Goal: Task Accomplishment & Management: Complete application form

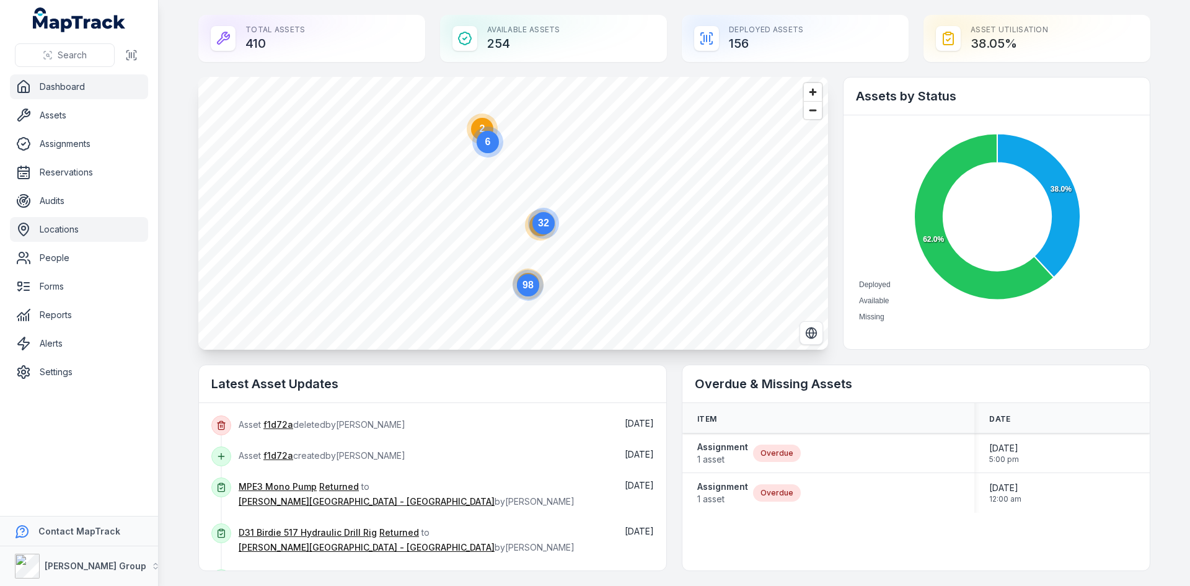
click at [69, 234] on link "Locations" at bounding box center [79, 229] width 138 height 25
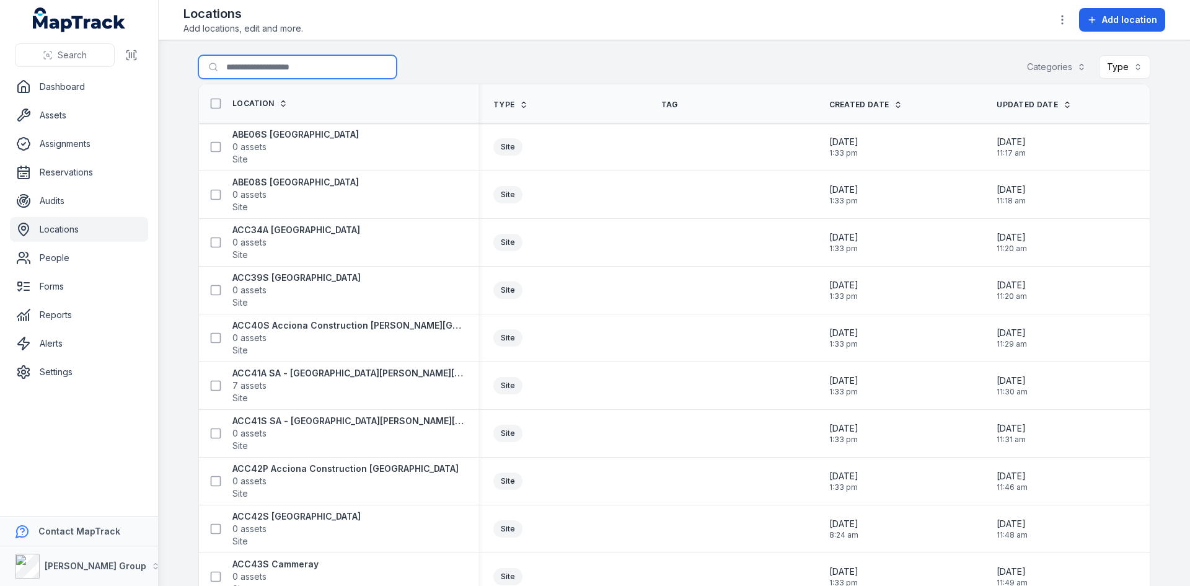
click at [268, 72] on input "Search for locations" at bounding box center [297, 67] width 198 height 24
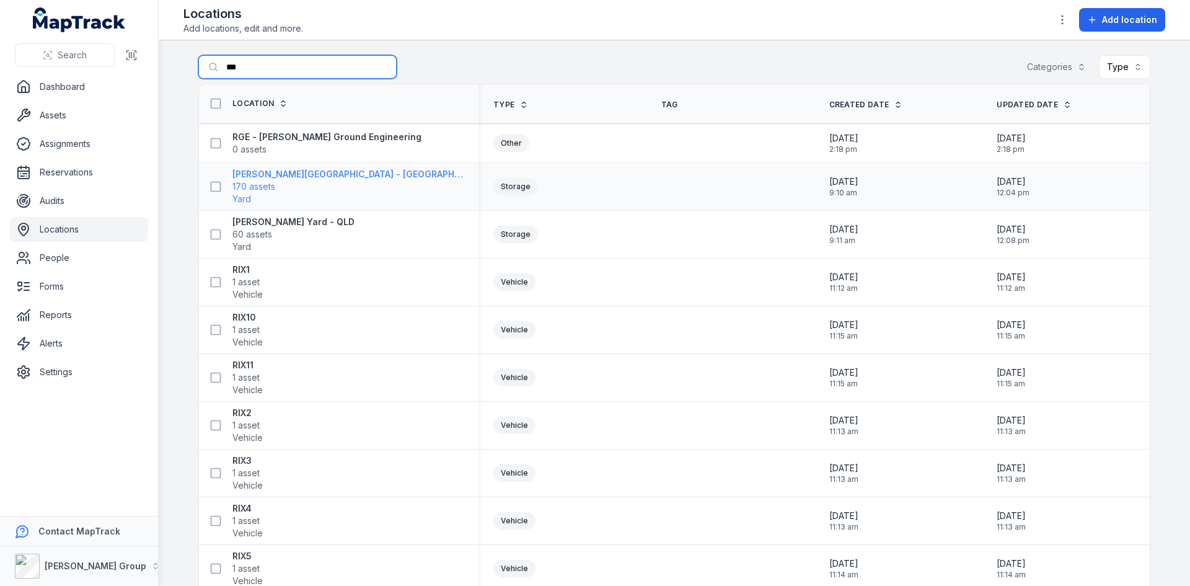
type input "***"
click at [290, 185] on span "170 assets" at bounding box center [348, 186] width 231 height 12
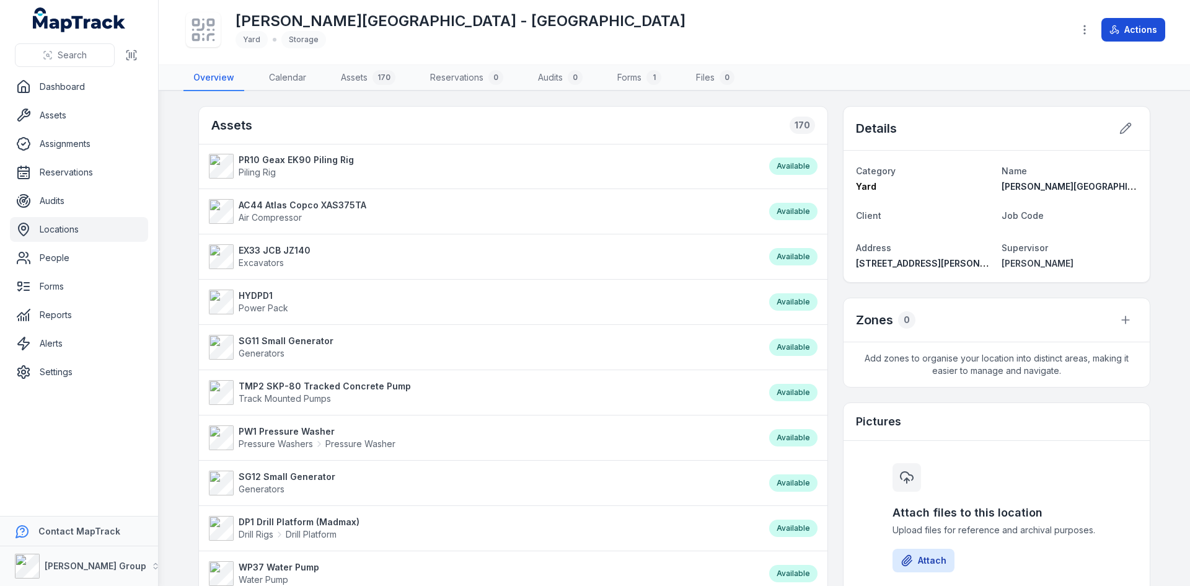
click at [1141, 22] on button "Actions" at bounding box center [1134, 30] width 64 height 24
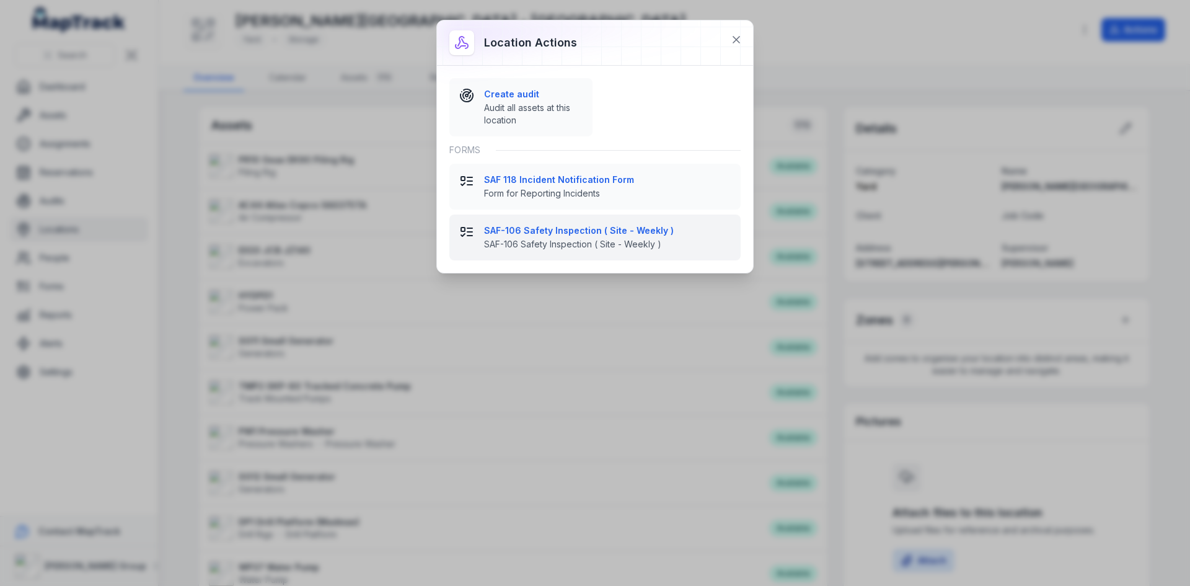
click at [552, 239] on span "SAF-106 Safety Inspection ( Site - Weekly )" at bounding box center [607, 244] width 247 height 12
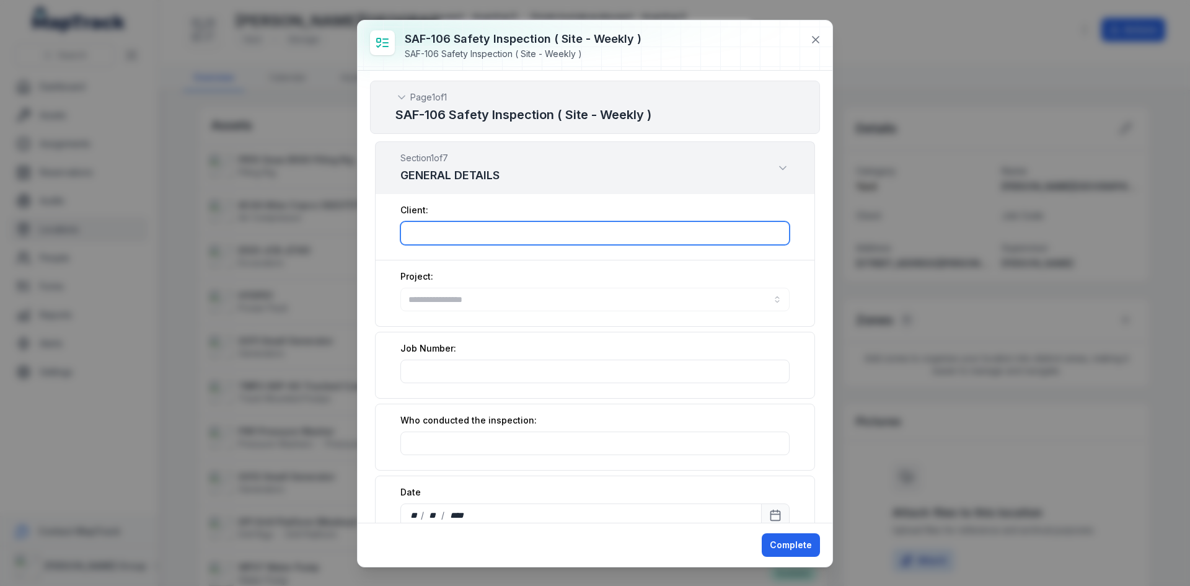
click at [552, 239] on input ":r2f5:-form-item-label" at bounding box center [595, 233] width 389 height 24
click at [503, 303] on button "button" at bounding box center [595, 300] width 389 height 24
type input "**********"
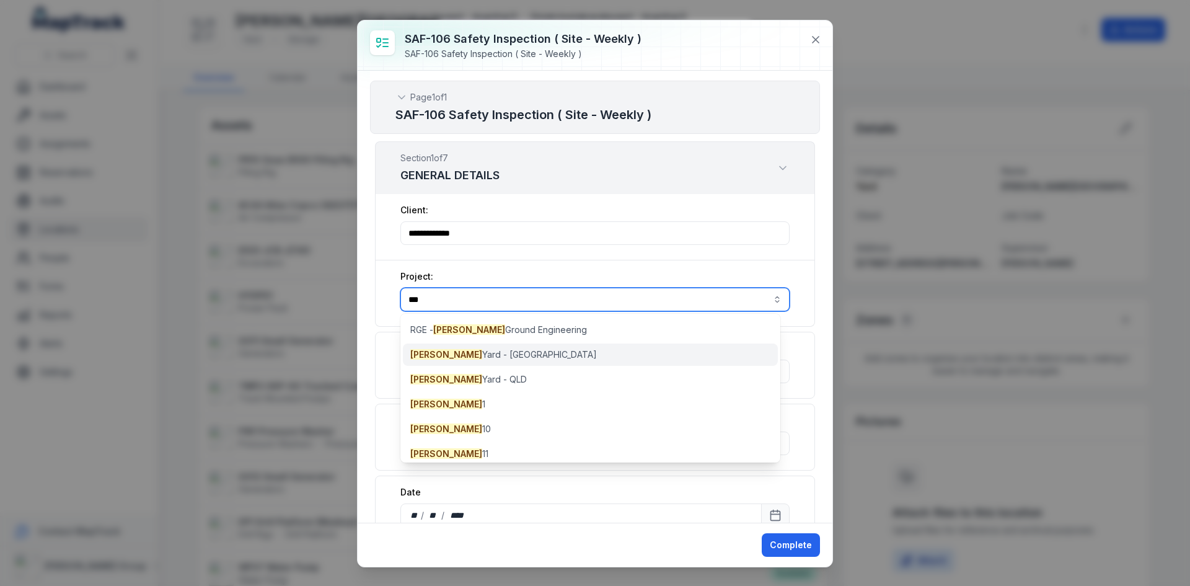
type input "***"
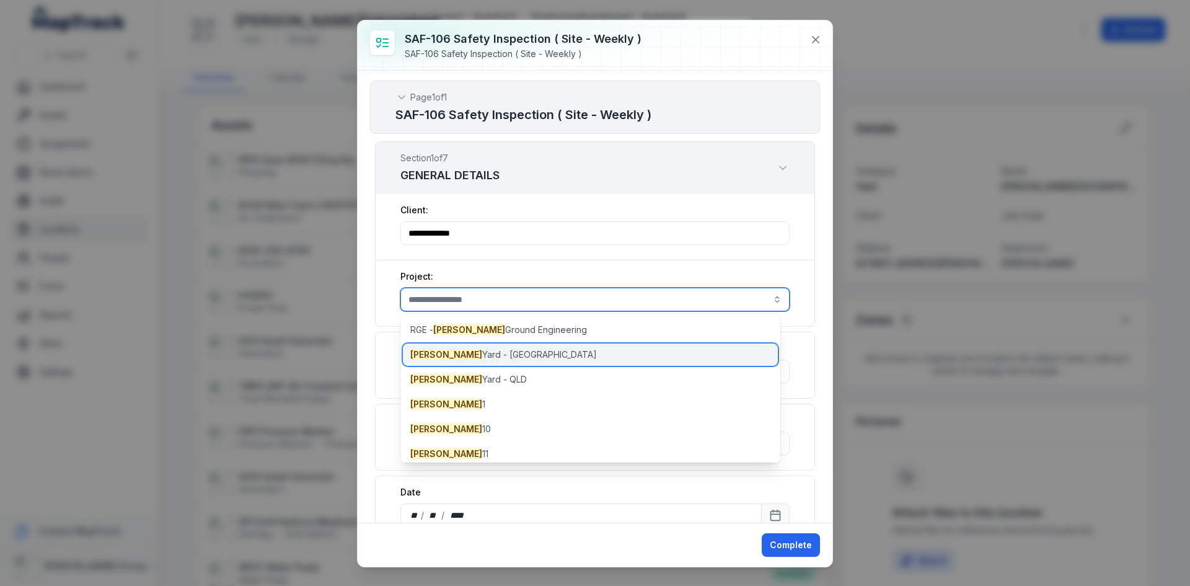
click at [450, 352] on span "[PERSON_NAME][GEOGRAPHIC_DATA] - [GEOGRAPHIC_DATA]" at bounding box center [503, 354] width 187 height 12
type input "**********"
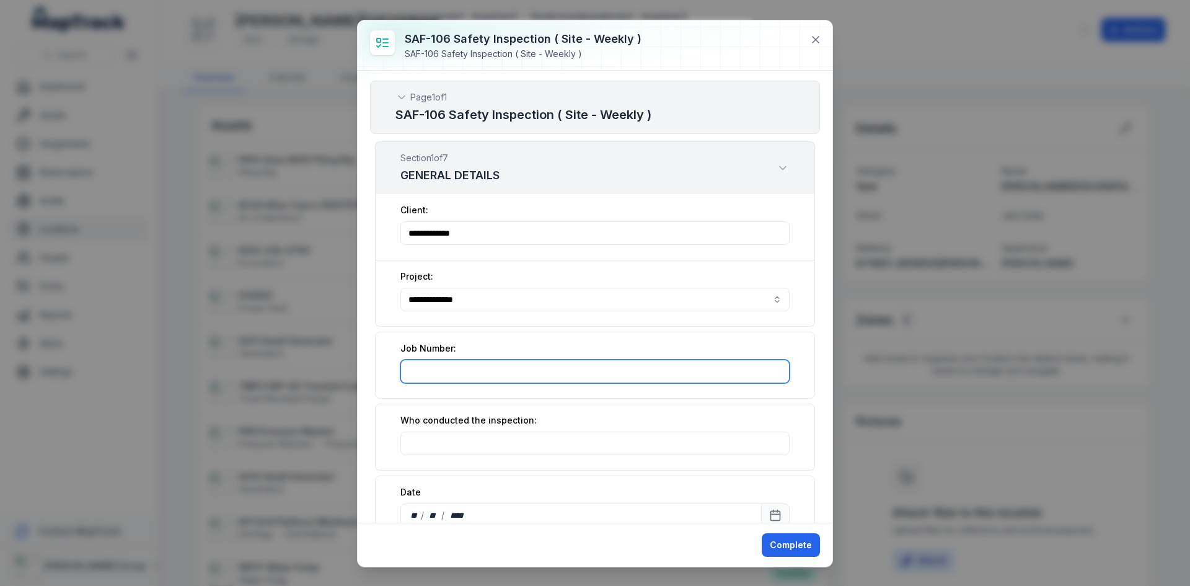
click at [477, 375] on input ":r2fa:-form-item-label" at bounding box center [595, 372] width 389 height 24
type input "***"
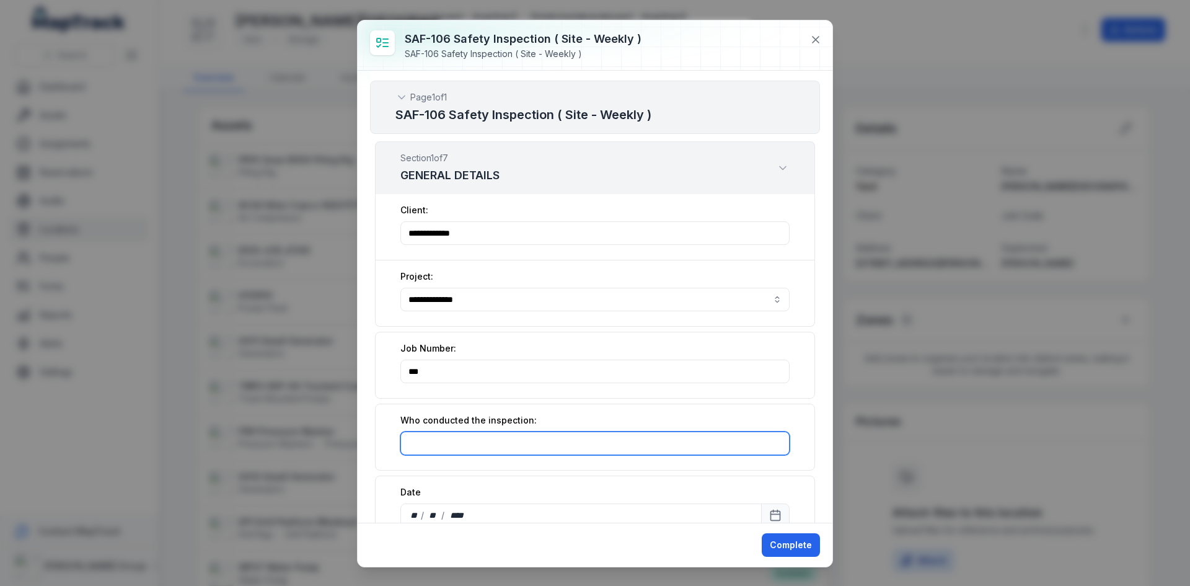
click at [472, 447] on input ":r2fb:-form-item-label" at bounding box center [595, 444] width 389 height 24
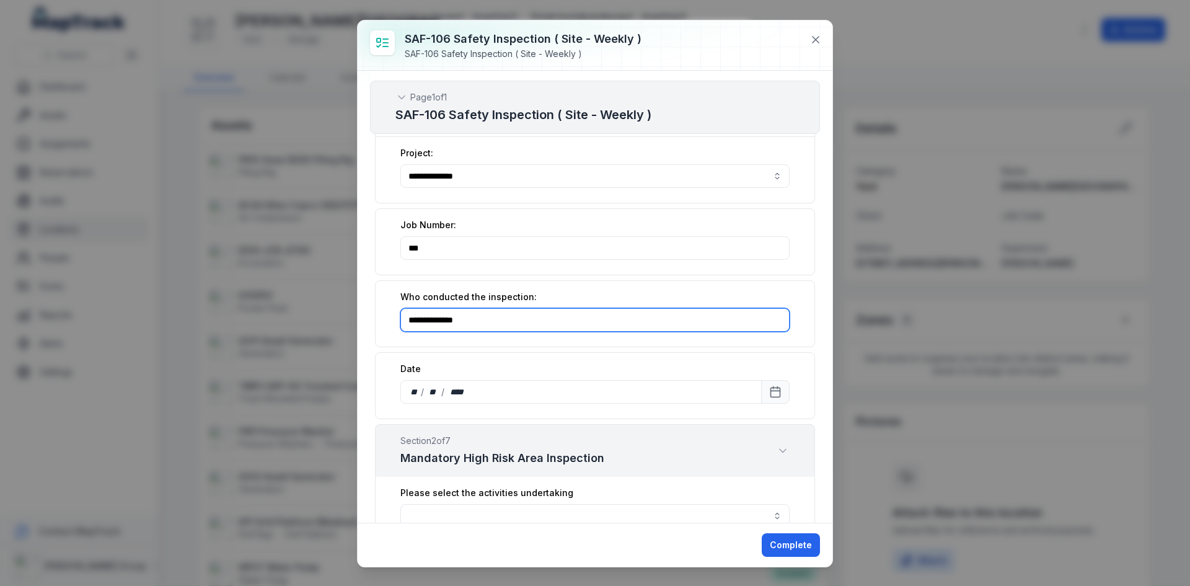
scroll to position [124, 0]
type input "**********"
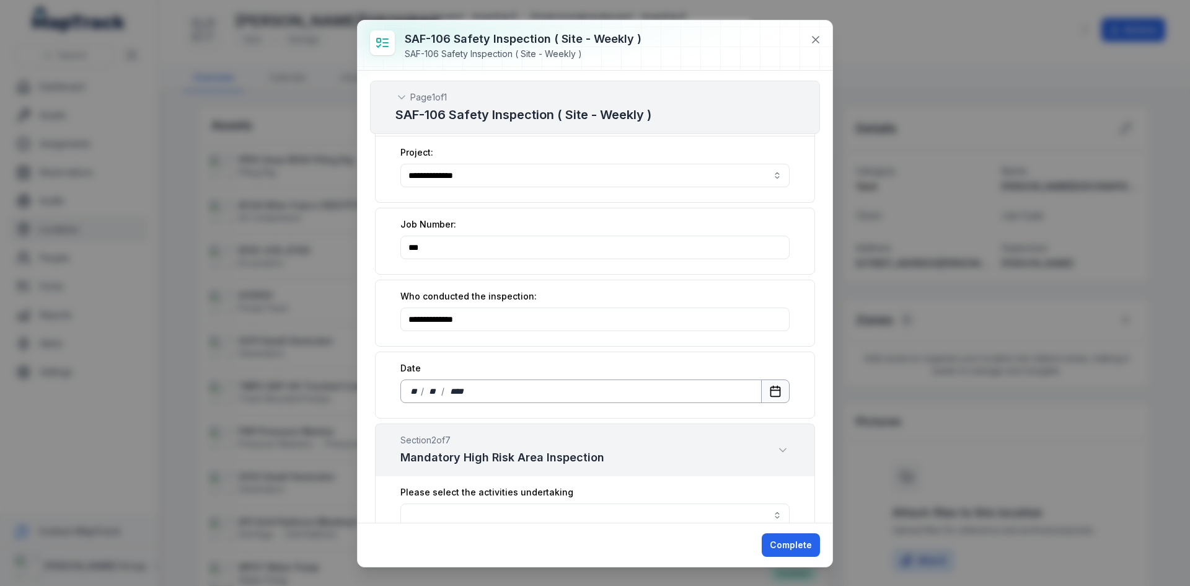
click at [769, 385] on icon "Calendar" at bounding box center [775, 391] width 12 height 12
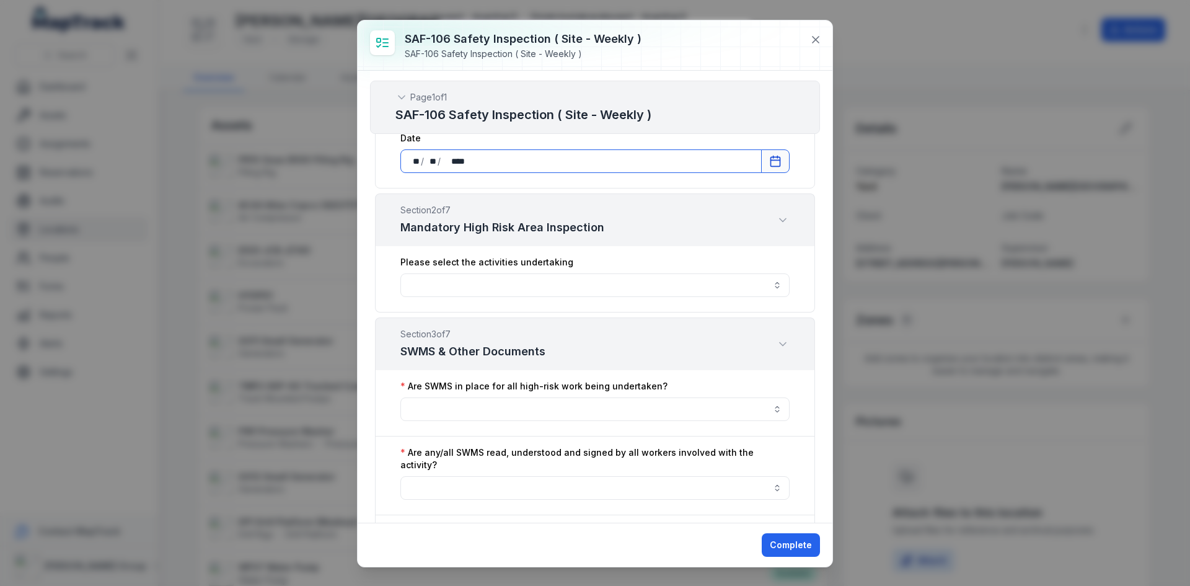
scroll to position [372, 0]
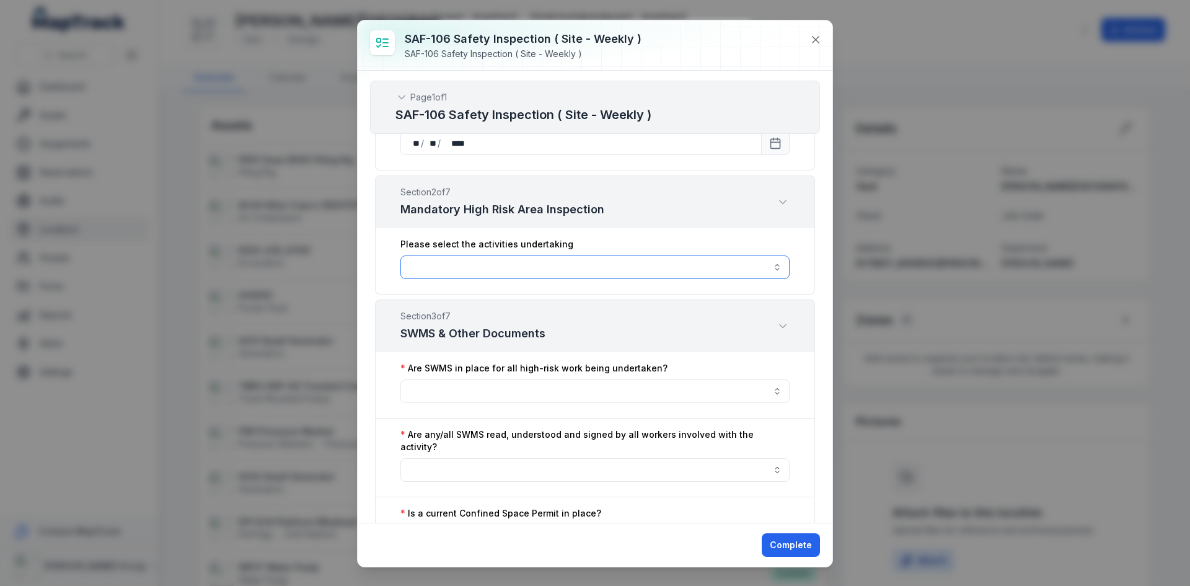
click at [686, 262] on button "button" at bounding box center [595, 267] width 389 height 24
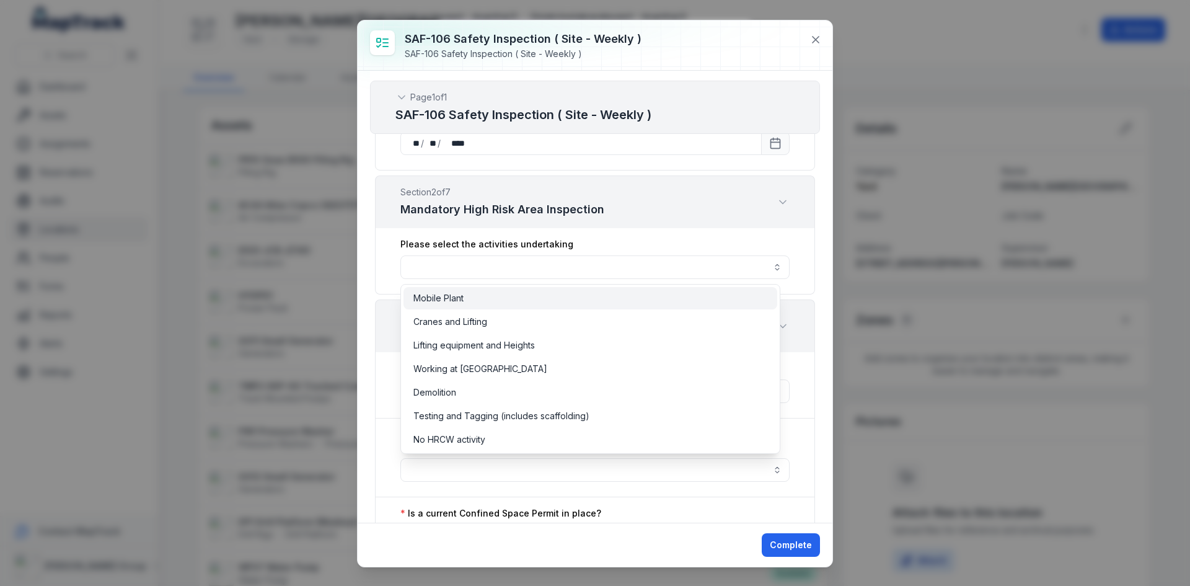
click at [469, 293] on div "Mobile Plant" at bounding box center [591, 298] width 354 height 12
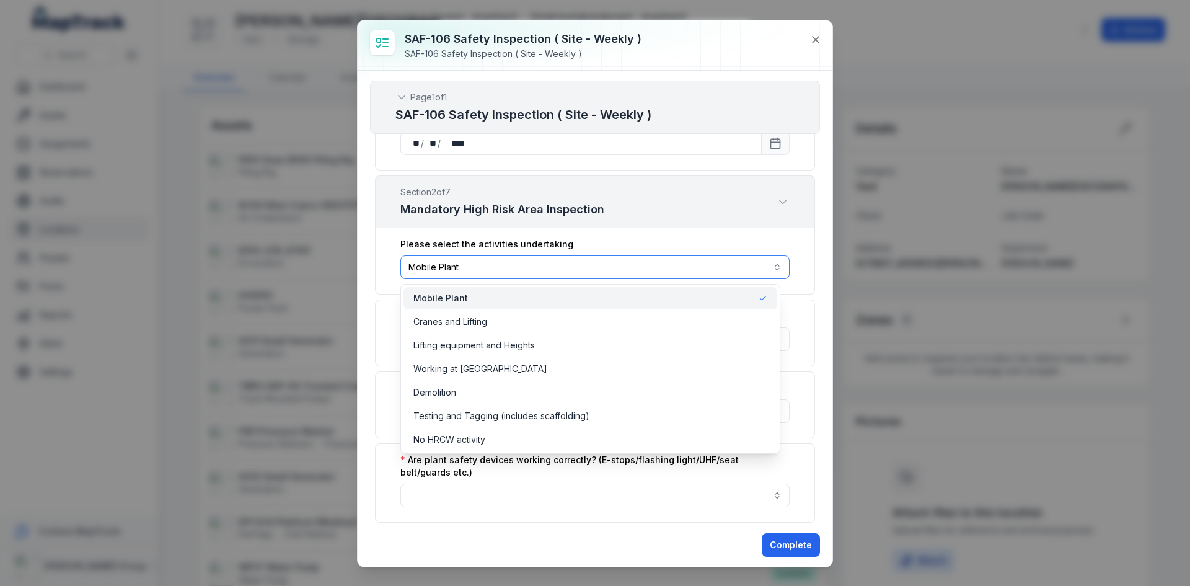
click at [708, 264] on button "**********" at bounding box center [595, 267] width 389 height 24
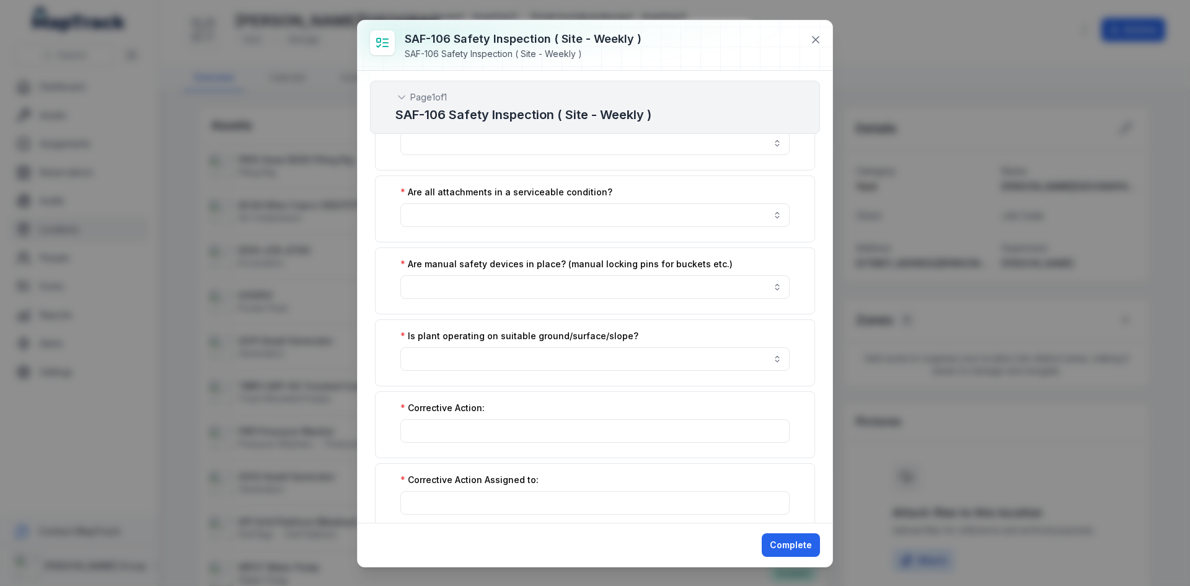
scroll to position [1054, 0]
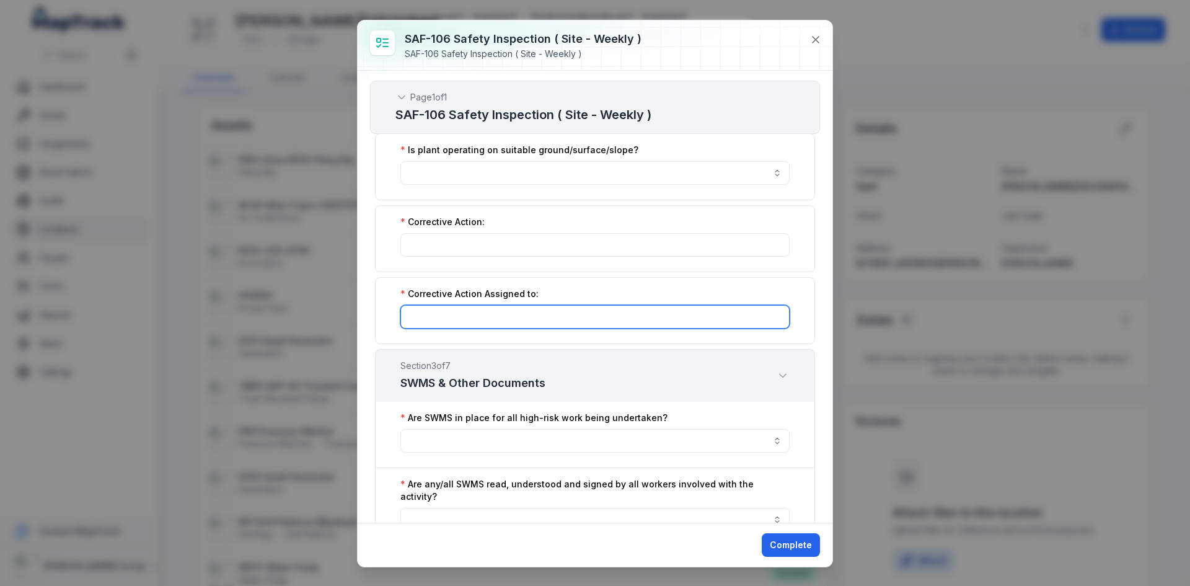
click at [648, 324] on input ":r2ja:-form-item-label" at bounding box center [595, 317] width 389 height 24
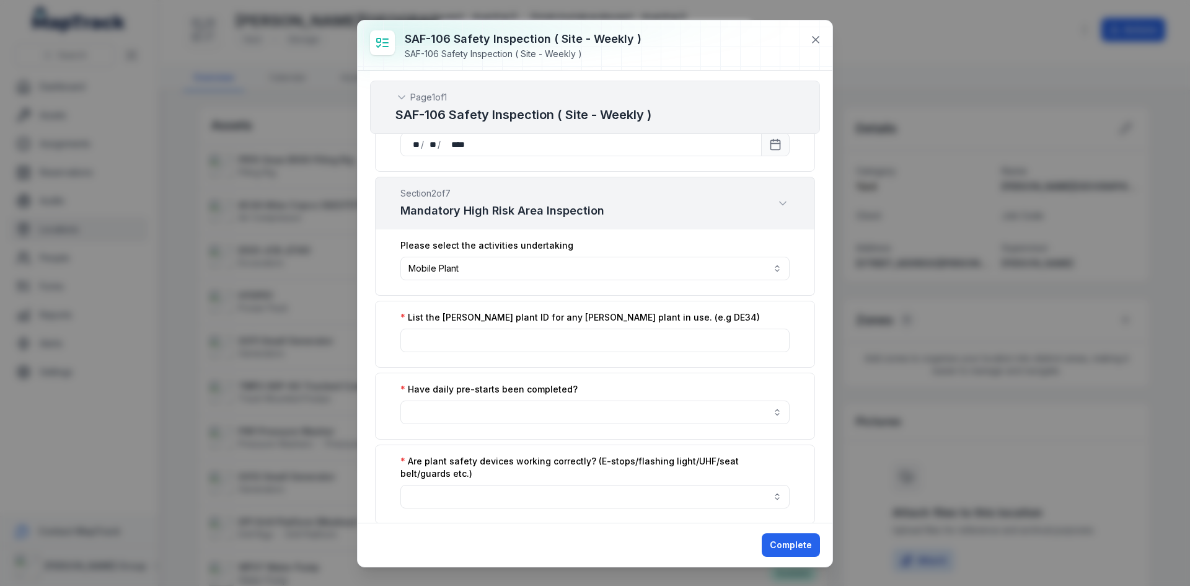
scroll to position [372, 0]
type input "*"
click at [523, 334] on input ":r2ic:-form-item-label" at bounding box center [595, 339] width 389 height 24
click at [514, 399] on button "button" at bounding box center [595, 411] width 389 height 24
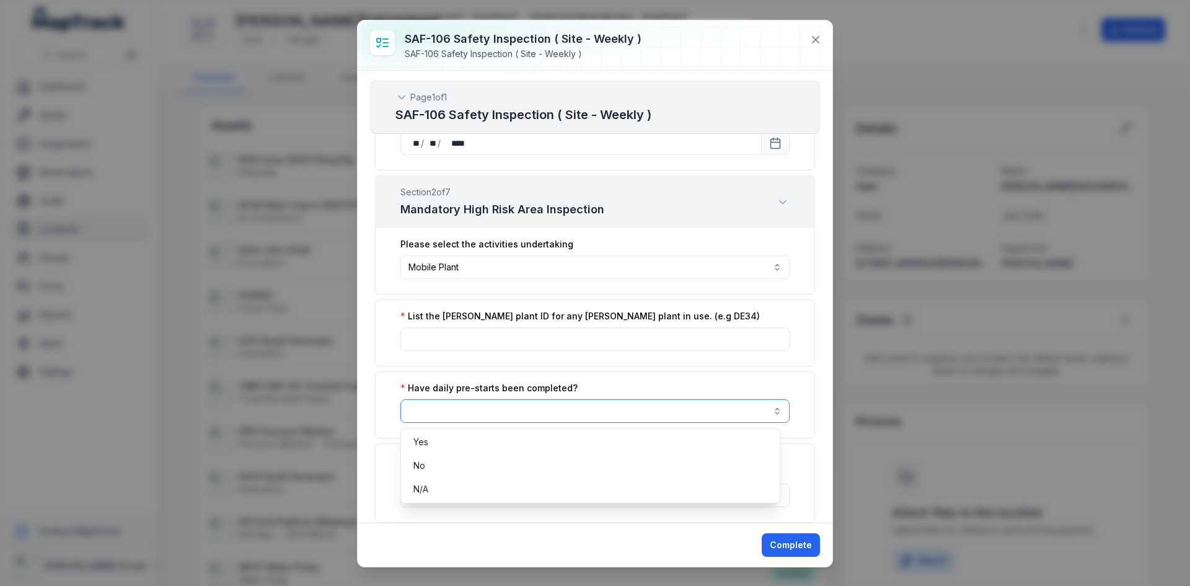
click at [496, 410] on button "button" at bounding box center [595, 411] width 389 height 24
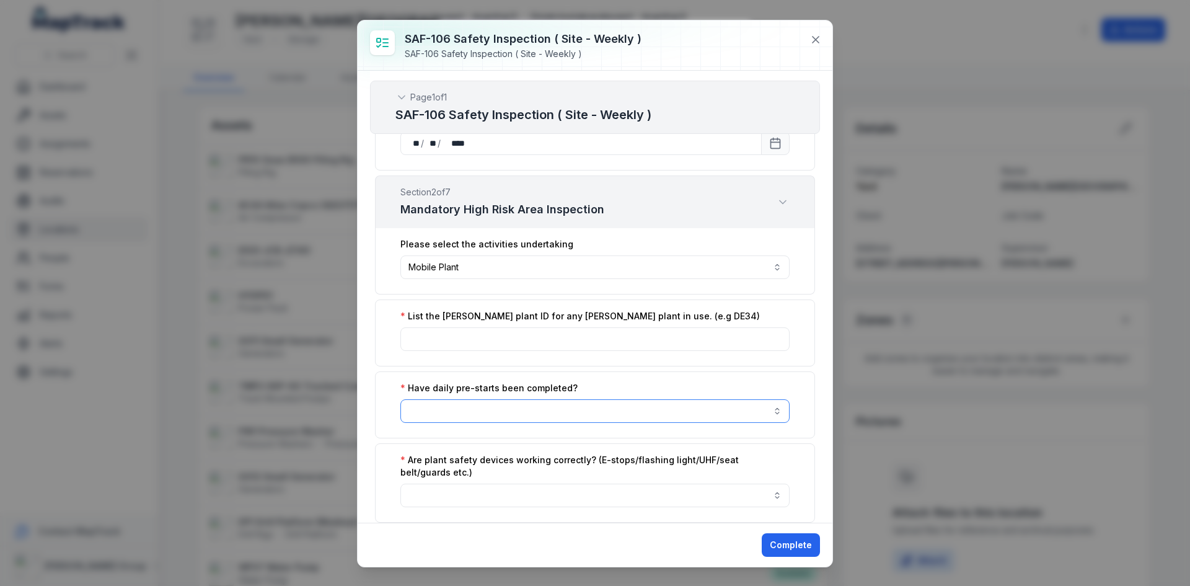
scroll to position [434, 0]
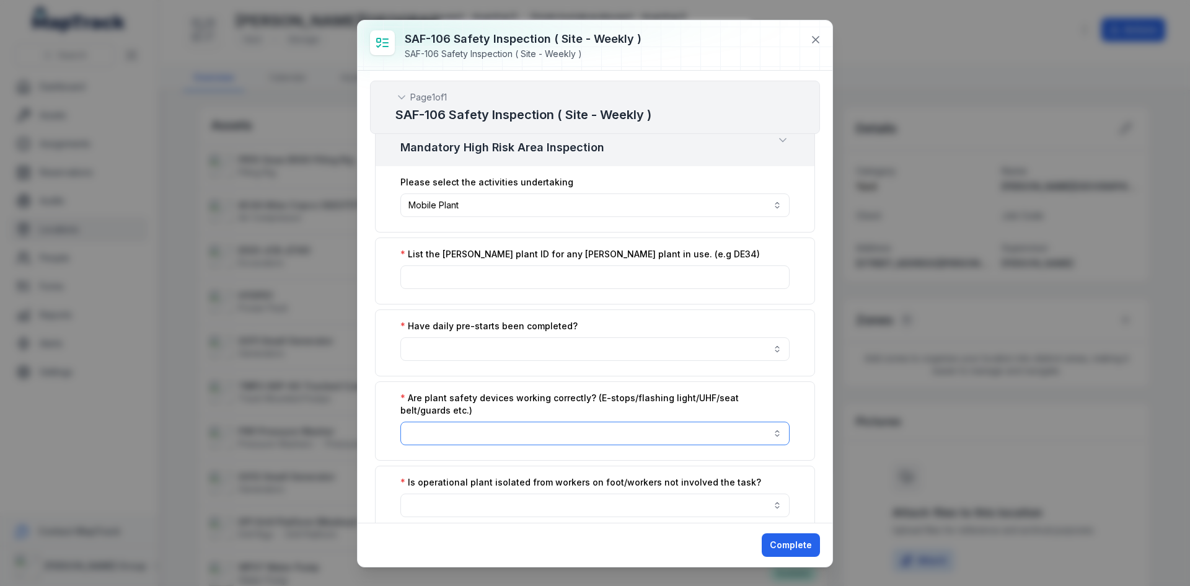
click at [499, 441] on button "button" at bounding box center [595, 434] width 389 height 24
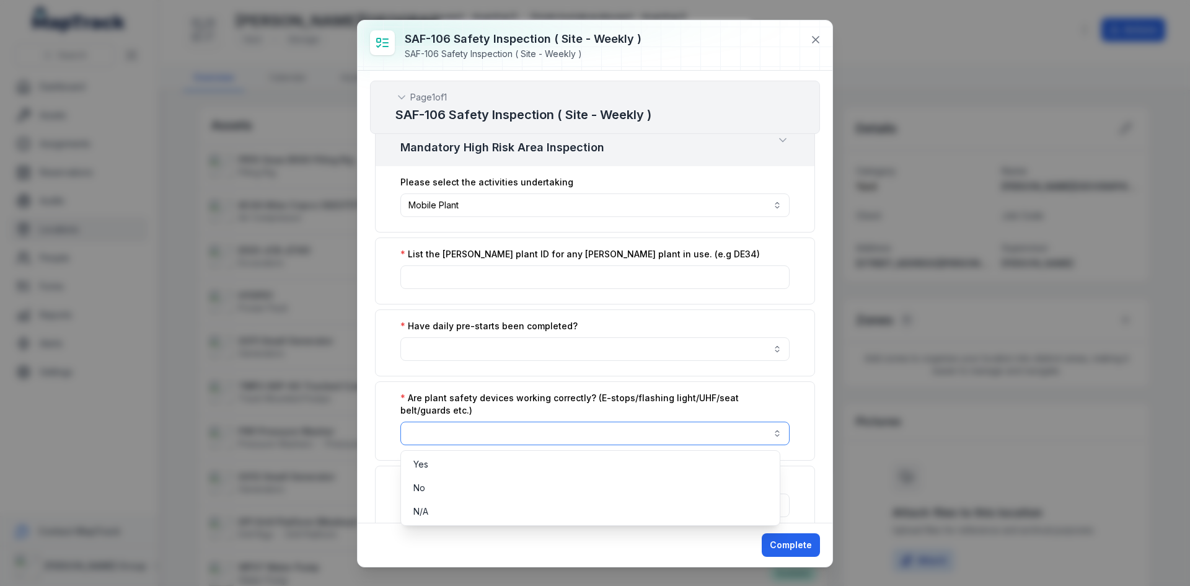
click at [502, 436] on button "button" at bounding box center [595, 434] width 389 height 24
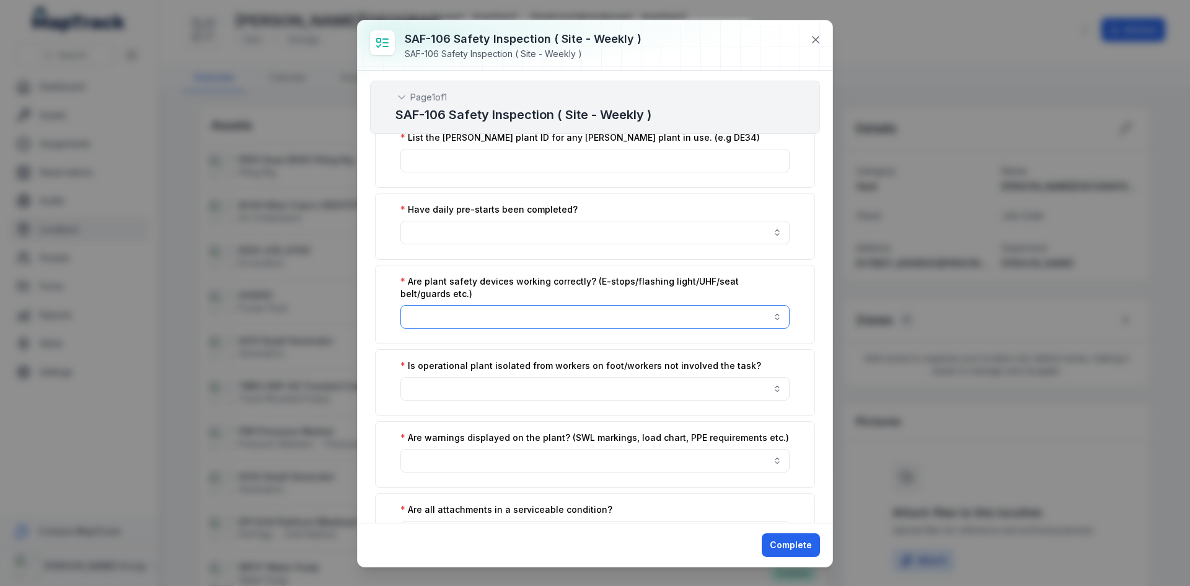
scroll to position [558, 0]
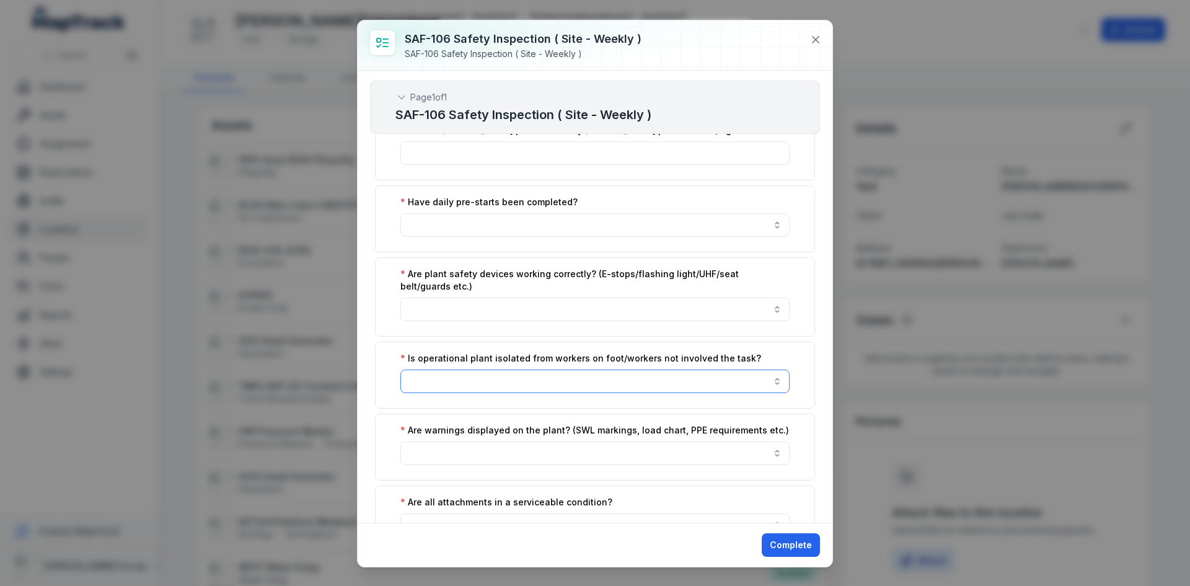
click at [526, 378] on button "button" at bounding box center [595, 382] width 389 height 24
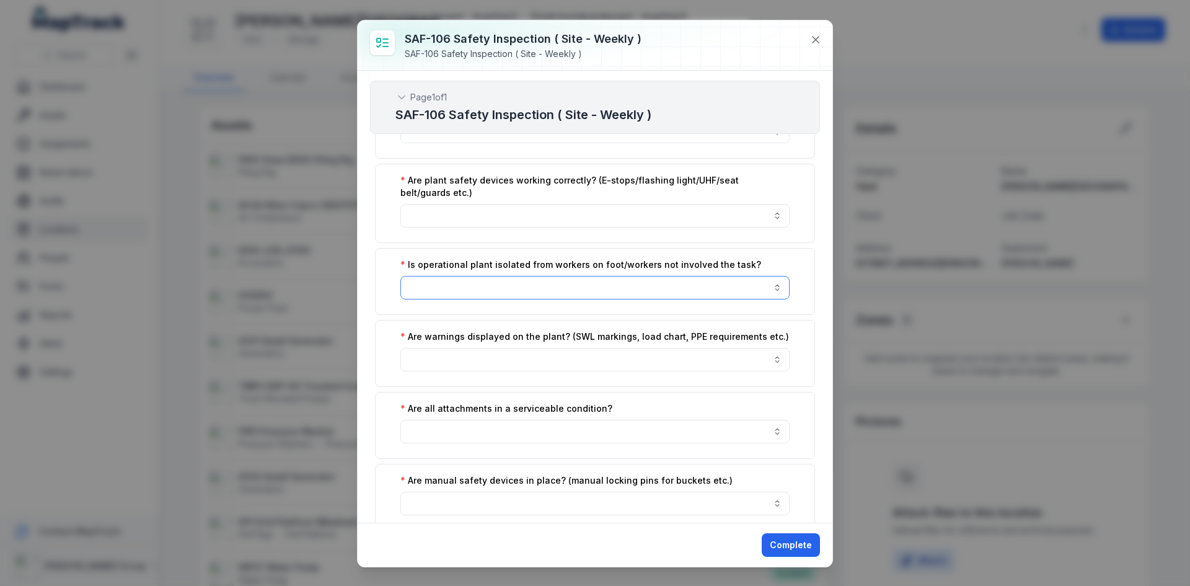
scroll to position [682, 0]
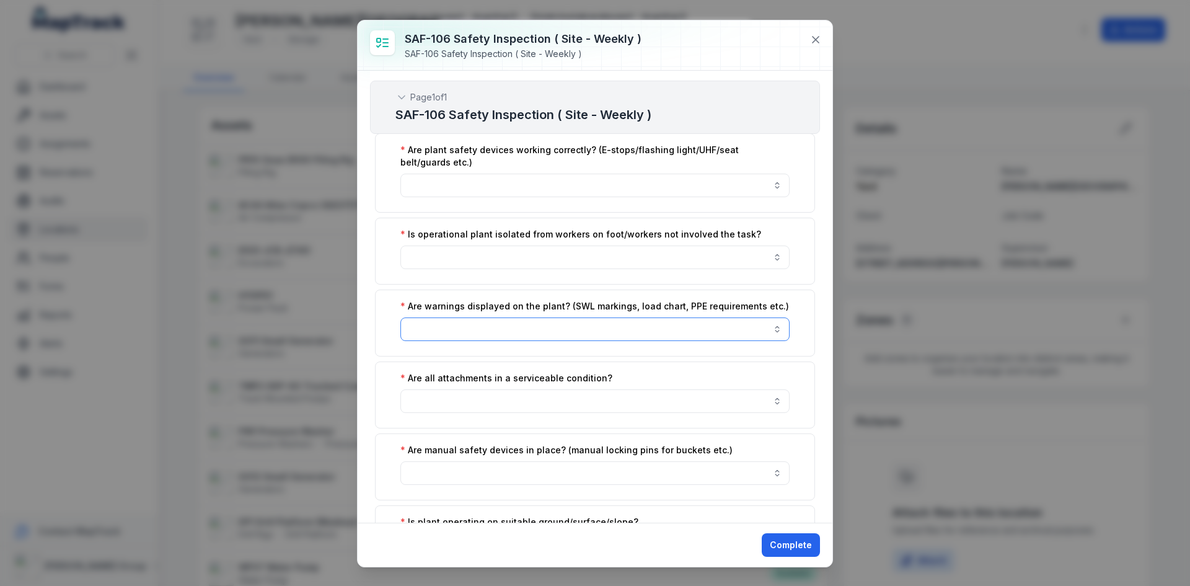
click at [545, 334] on button "button" at bounding box center [595, 329] width 389 height 24
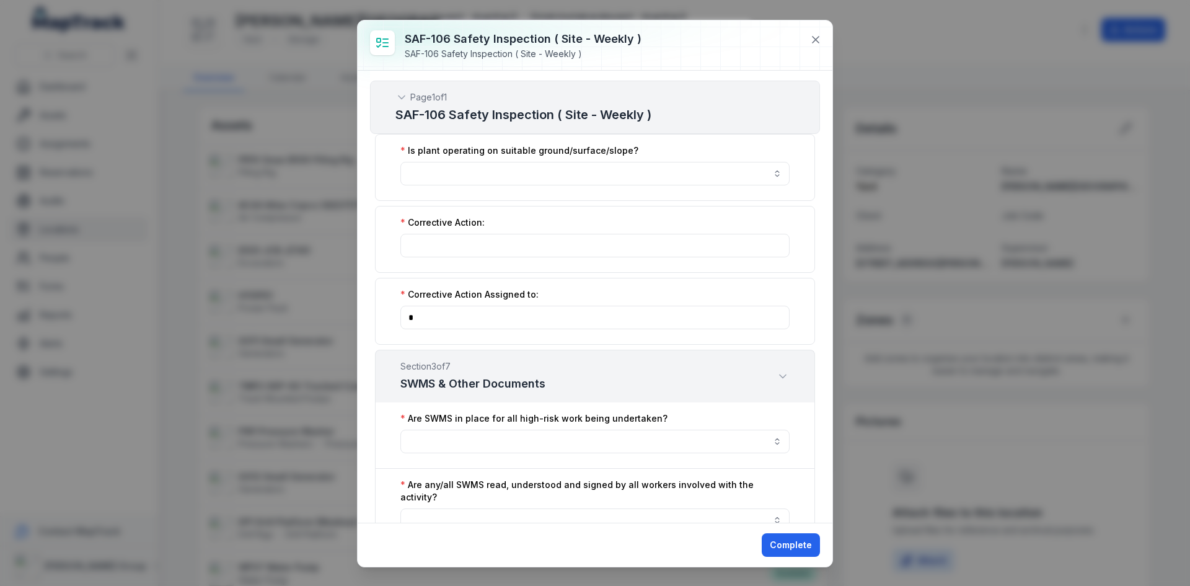
scroll to position [1054, 0]
click at [427, 314] on input "*" at bounding box center [595, 317] width 389 height 24
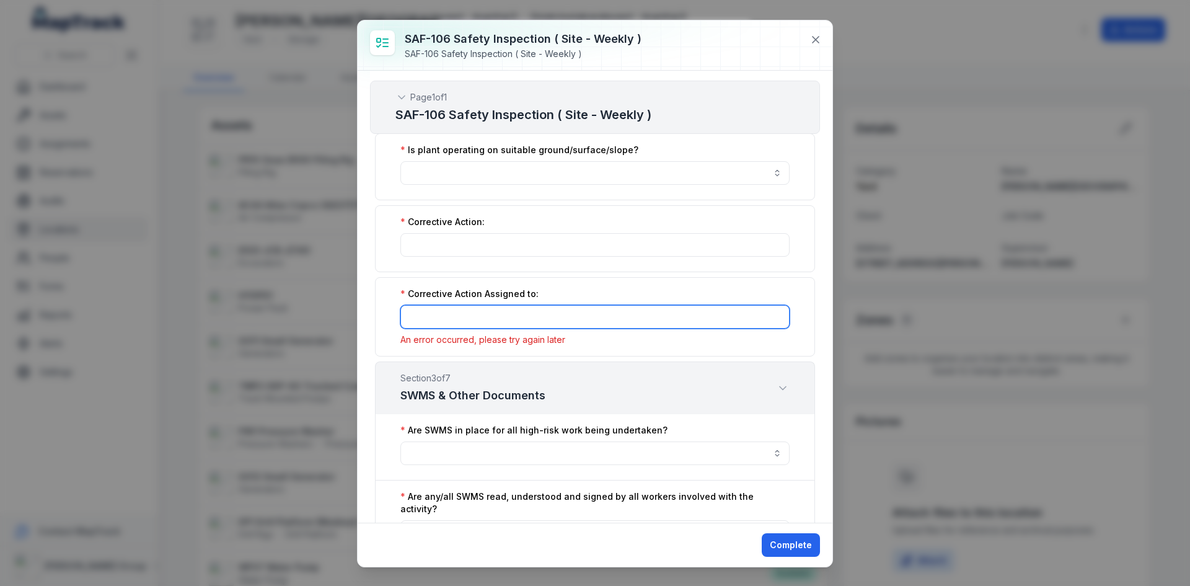
click at [427, 314] on input ":r2ja:-form-item-label" at bounding box center [595, 317] width 389 height 24
click at [383, 302] on div "Corrective Action Assigned to: An error occurred, please try again later" at bounding box center [595, 316] width 440 height 79
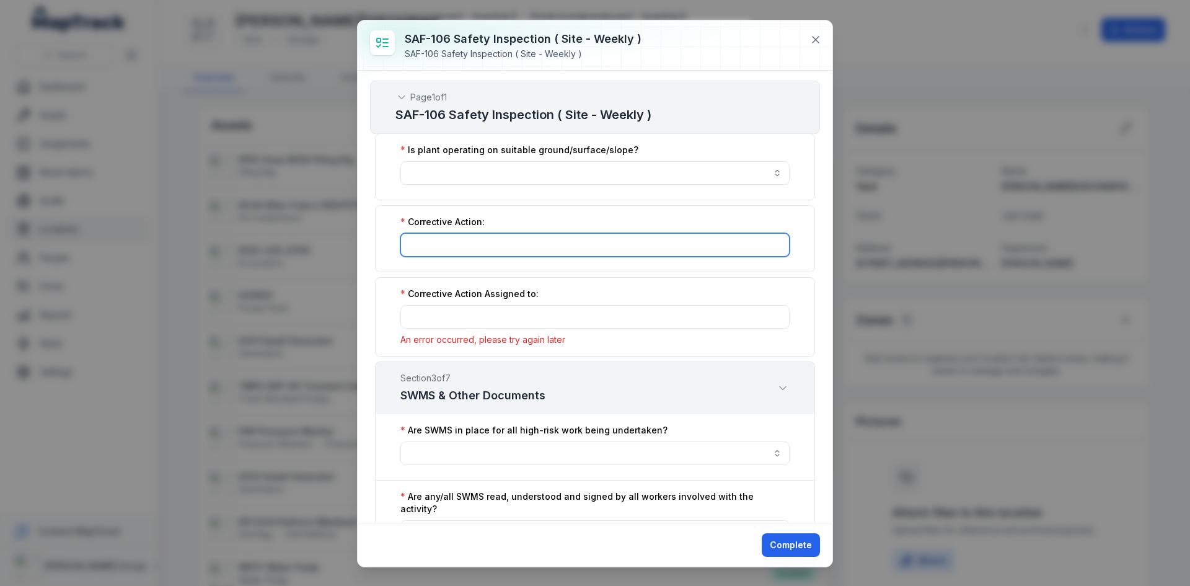
click at [433, 255] on input ":r2j9:-form-item-label" at bounding box center [595, 245] width 389 height 24
click at [433, 332] on div "Corrective Action Assigned to: An error occurred, please try again later" at bounding box center [595, 316] width 440 height 79
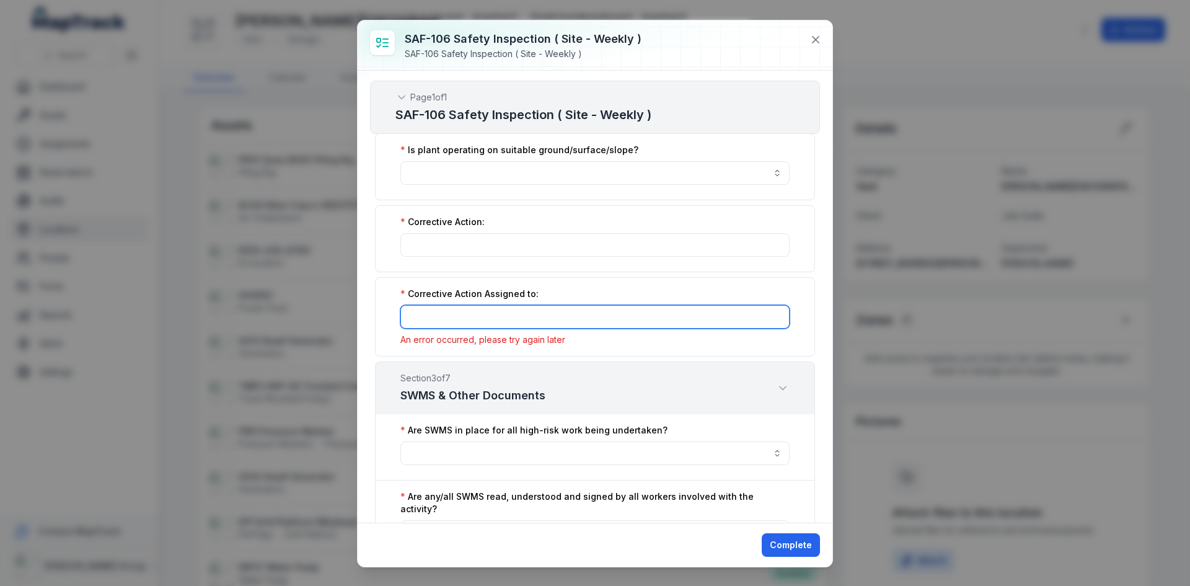
click at [438, 315] on input ":r2ja:-form-item-label" at bounding box center [595, 317] width 389 height 24
click at [600, 460] on button "button" at bounding box center [595, 453] width 389 height 24
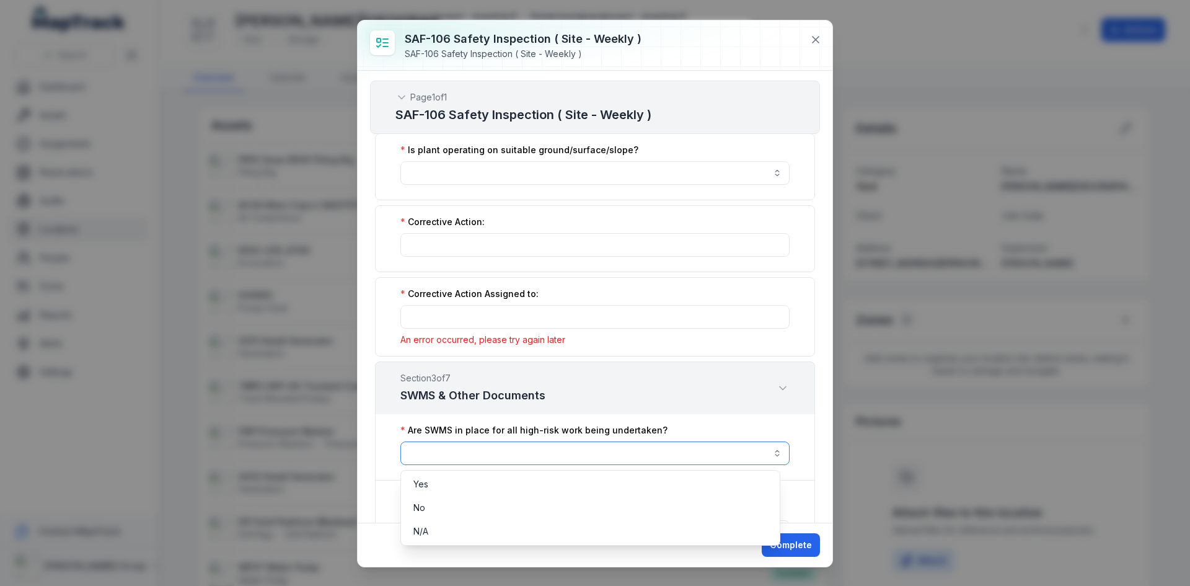
click at [600, 460] on button "button" at bounding box center [595, 453] width 389 height 24
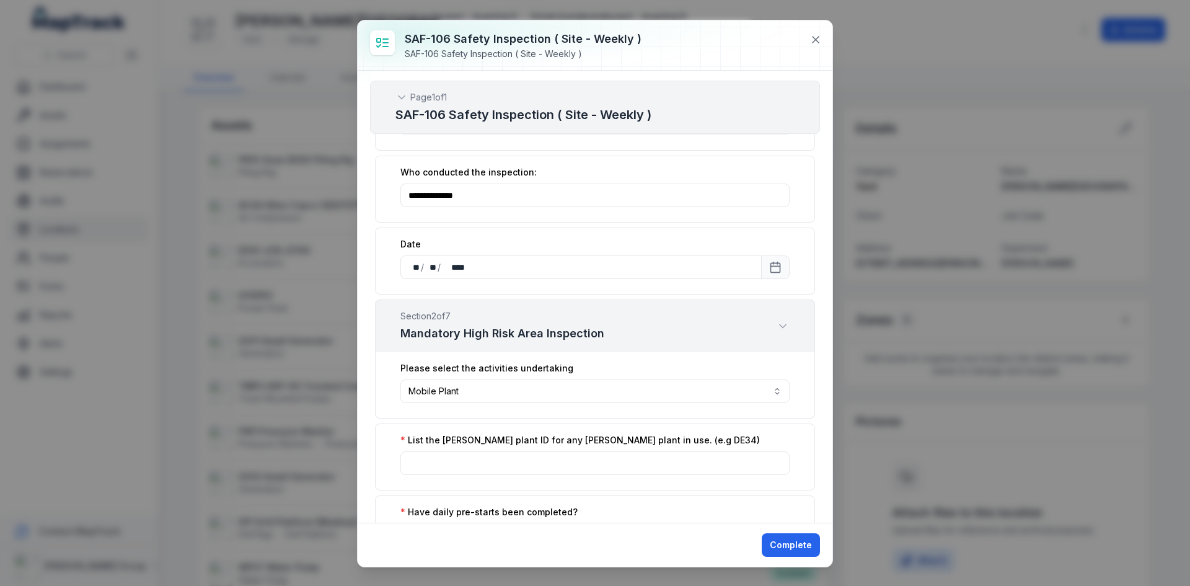
scroll to position [310, 0]
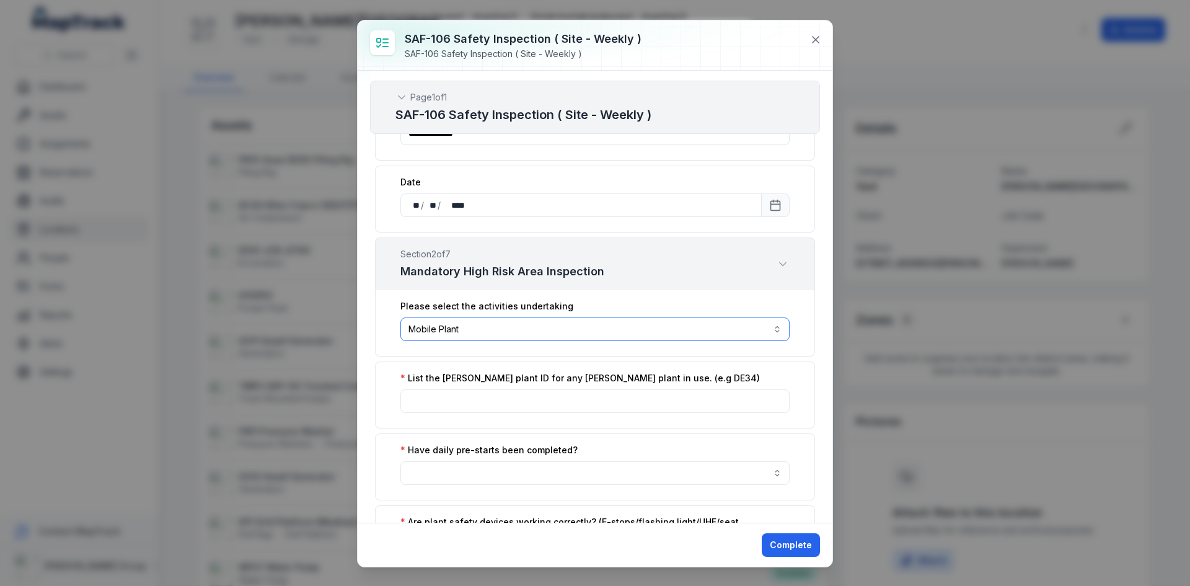
click at [637, 333] on button "**********" at bounding box center [595, 329] width 389 height 24
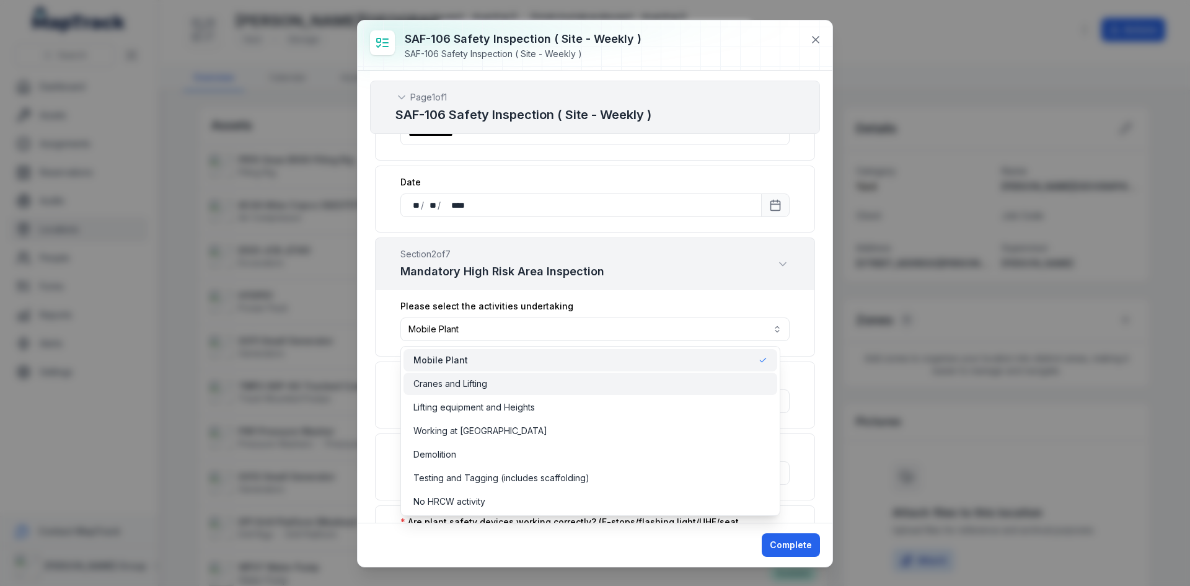
click at [515, 381] on div "Cranes and Lifting" at bounding box center [591, 384] width 354 height 12
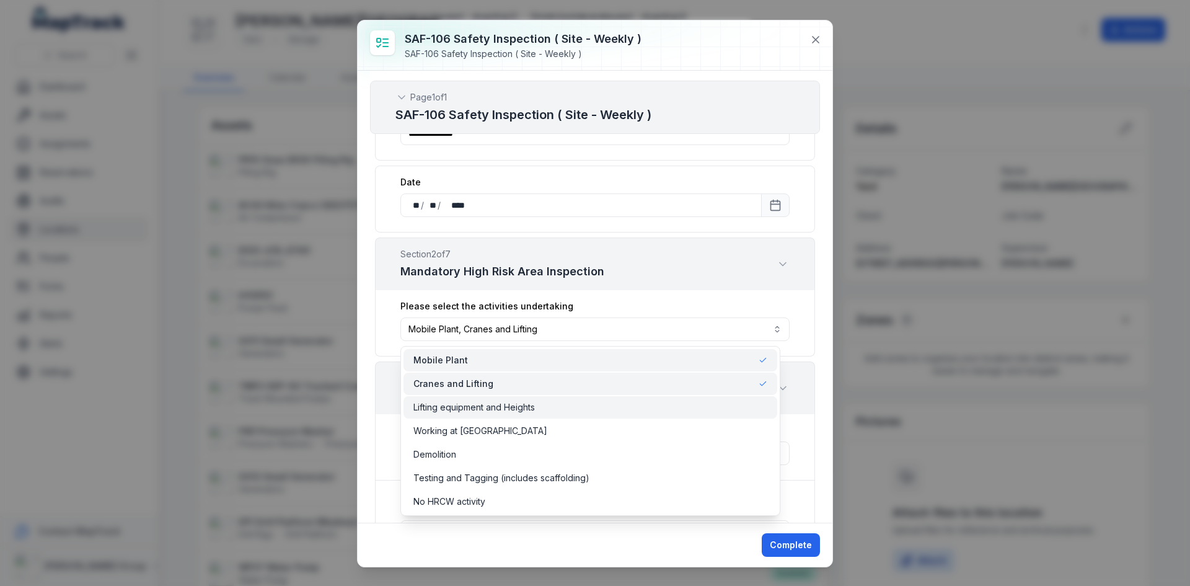
click at [467, 405] on span "Lifting equipment and Heights" at bounding box center [475, 407] width 122 height 12
click at [482, 428] on span "Working at [GEOGRAPHIC_DATA]" at bounding box center [481, 431] width 134 height 12
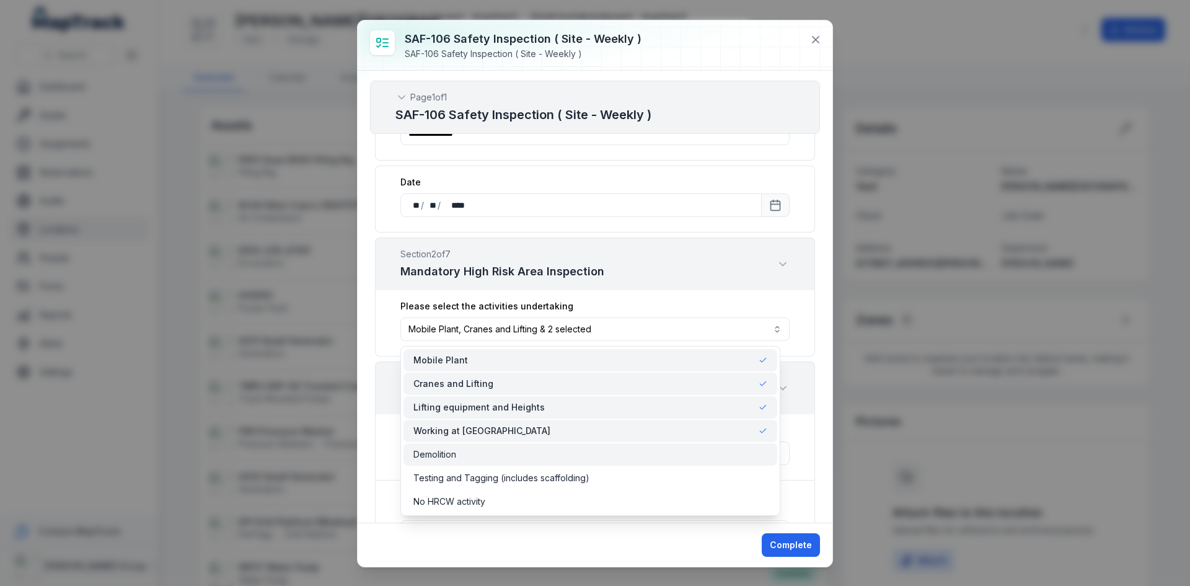
click at [451, 457] on span "Demolition" at bounding box center [435, 454] width 43 height 12
click at [470, 472] on span "Testing and Tagging (includes scaffolding)" at bounding box center [502, 478] width 176 height 12
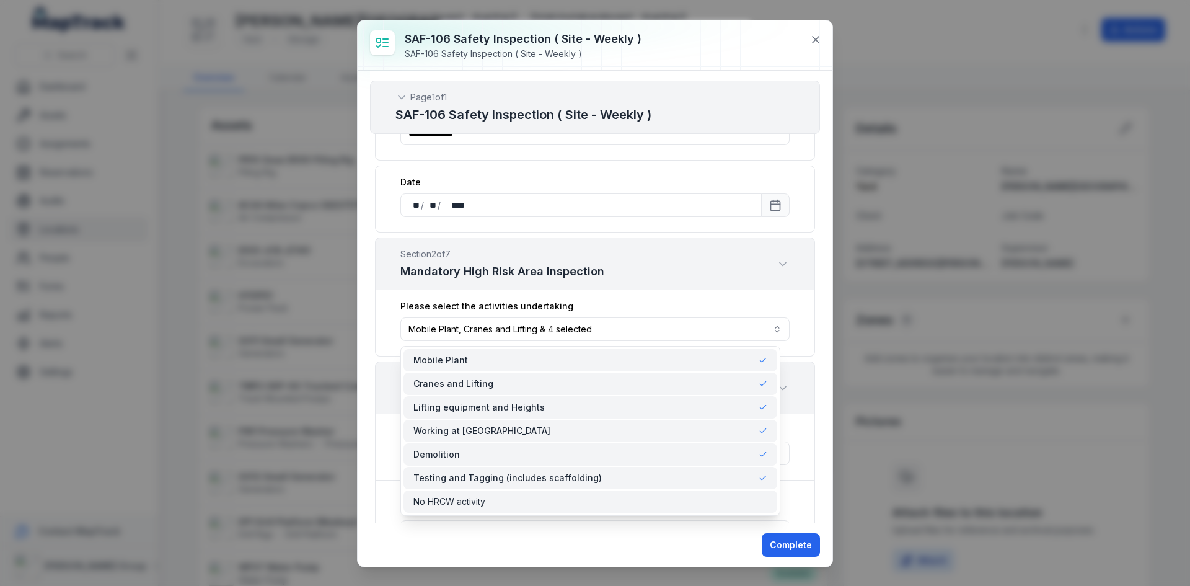
click at [472, 498] on span "No HRCW activity" at bounding box center [450, 501] width 72 height 12
click at [737, 295] on div "**********" at bounding box center [595, 323] width 440 height 66
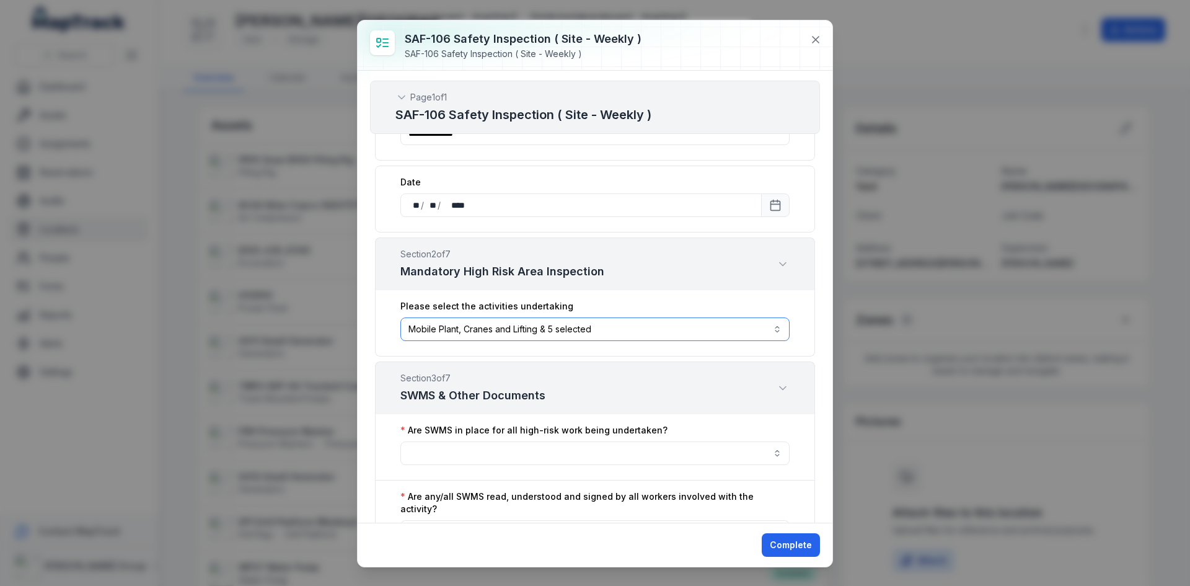
click at [676, 326] on button "**********" at bounding box center [595, 329] width 389 height 24
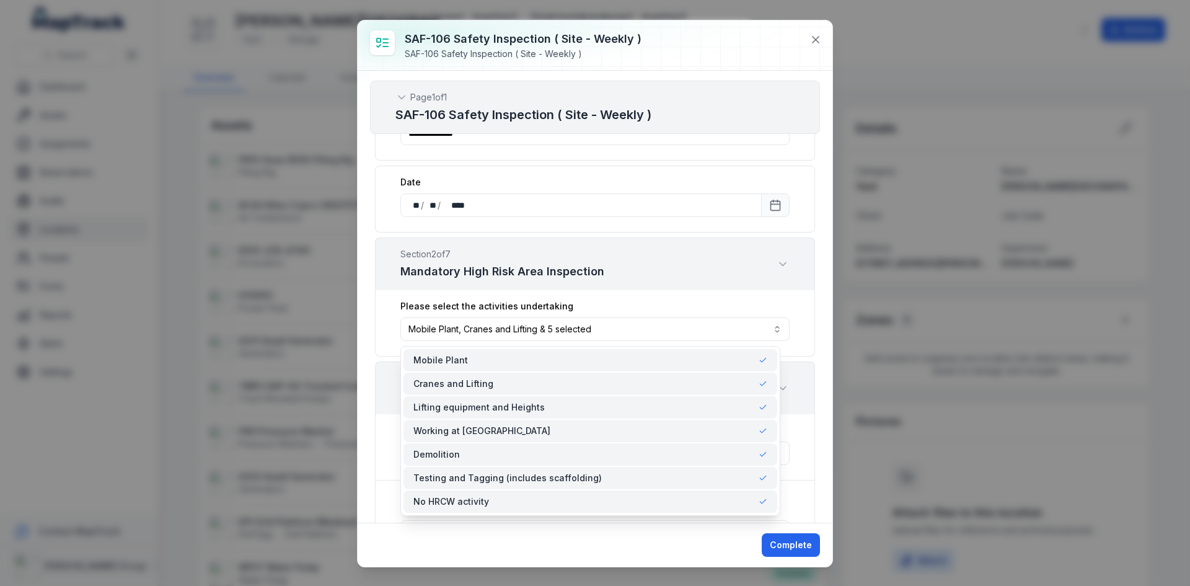
click at [489, 501] on div "No HRCW activity" at bounding box center [591, 501] width 354 height 12
click at [813, 282] on div "**********" at bounding box center [595, 297] width 475 height 452
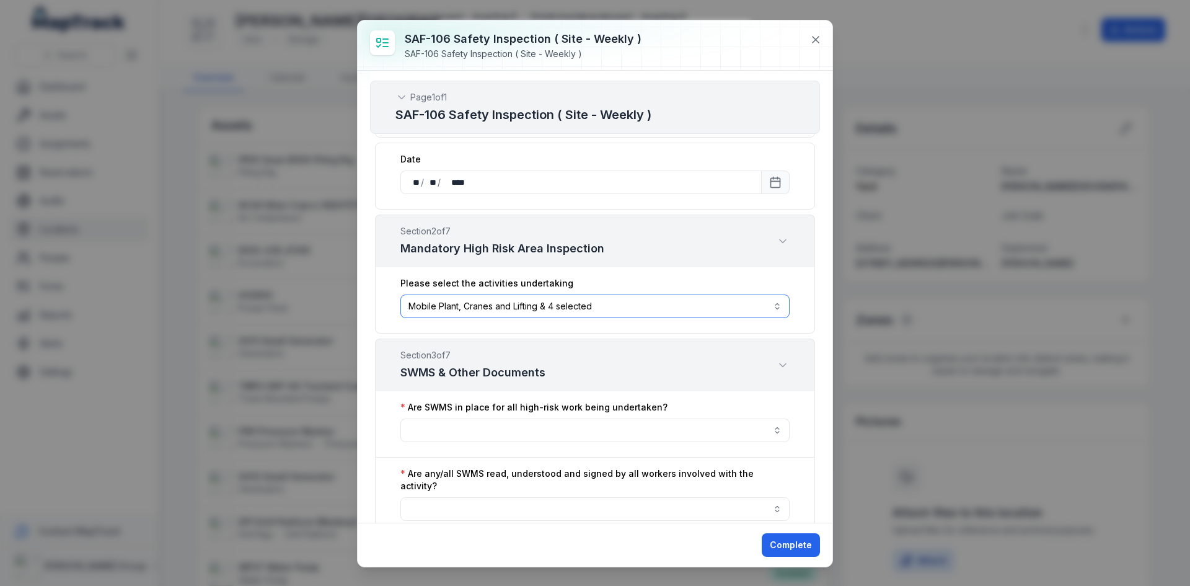
scroll to position [330, 0]
click at [658, 310] on button "**********" at bounding box center [595, 309] width 389 height 24
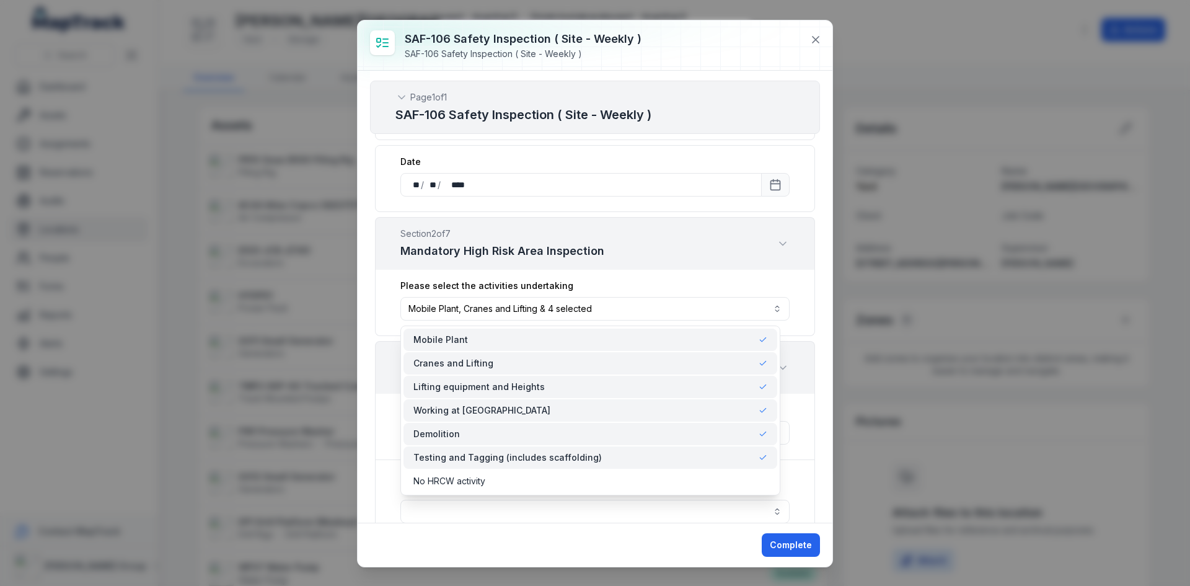
click at [588, 356] on div "Cranes and Lifting" at bounding box center [591, 363] width 374 height 22
click at [588, 394] on div "Lifting equipment and Heights" at bounding box center [591, 387] width 374 height 22
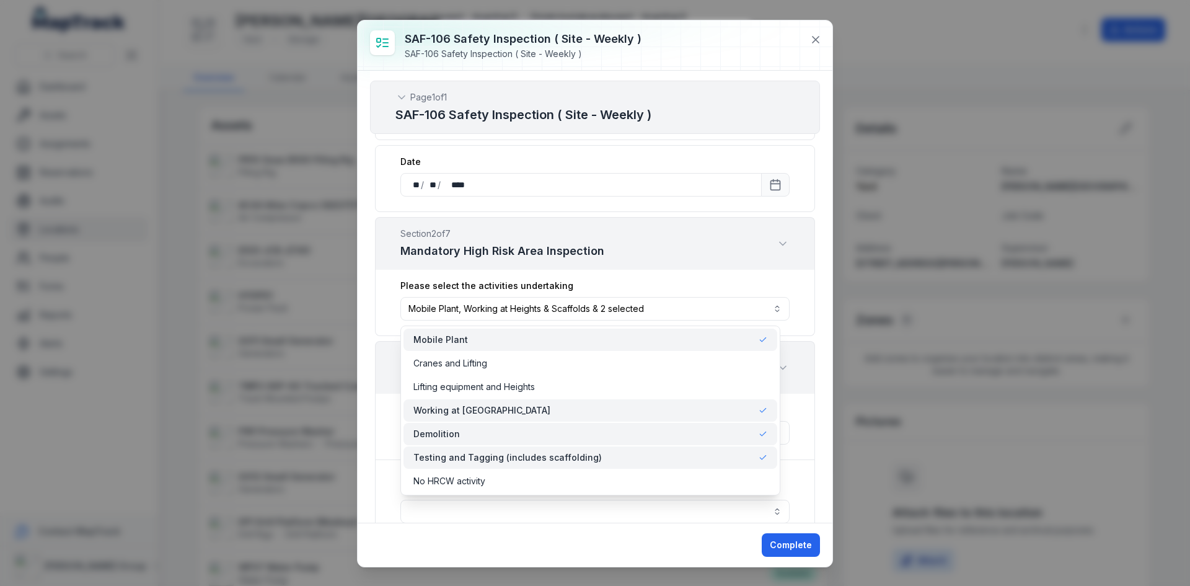
click at [590, 403] on div "Working at [GEOGRAPHIC_DATA]" at bounding box center [591, 410] width 374 height 22
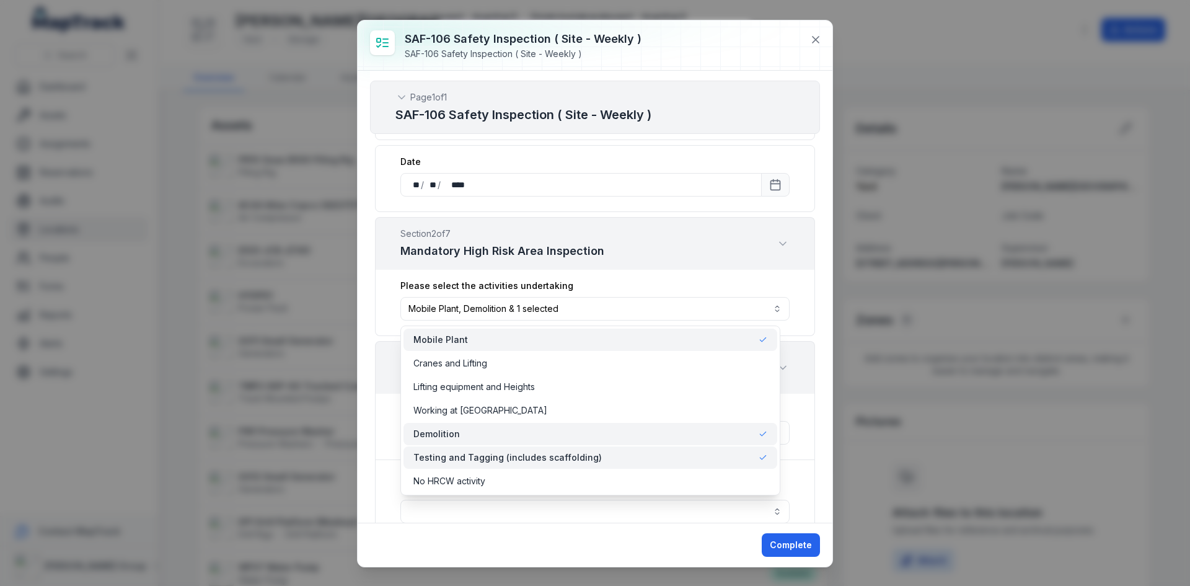
click at [599, 438] on div "Demolition" at bounding box center [591, 434] width 354 height 12
click at [609, 460] on div "Testing and Tagging (includes scaffolding)" at bounding box center [591, 457] width 354 height 12
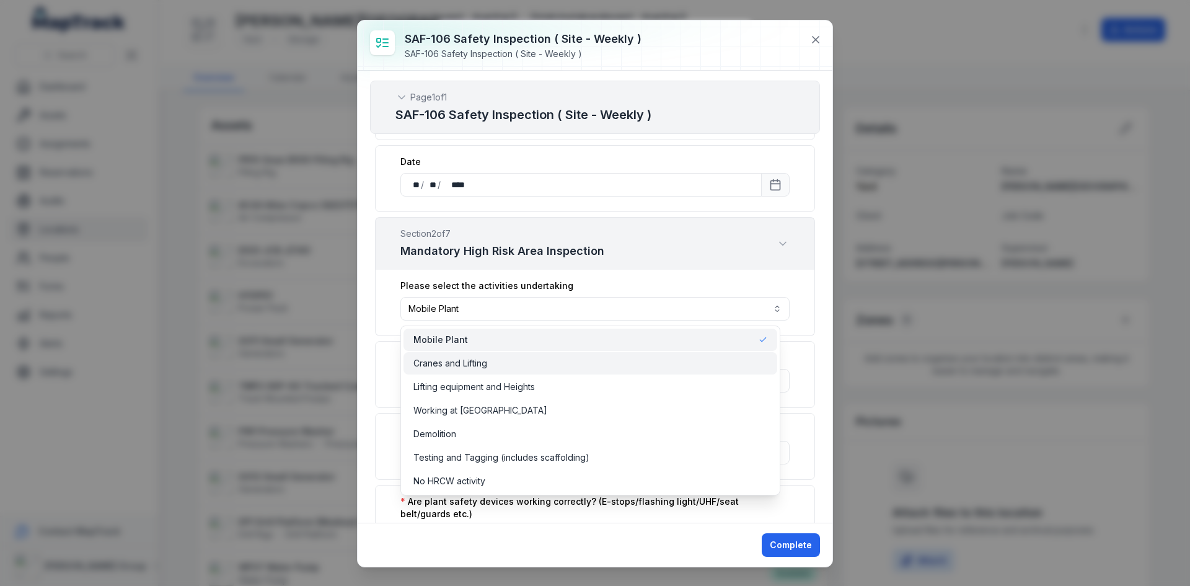
click at [492, 361] on div "Cranes and Lifting" at bounding box center [591, 363] width 354 height 12
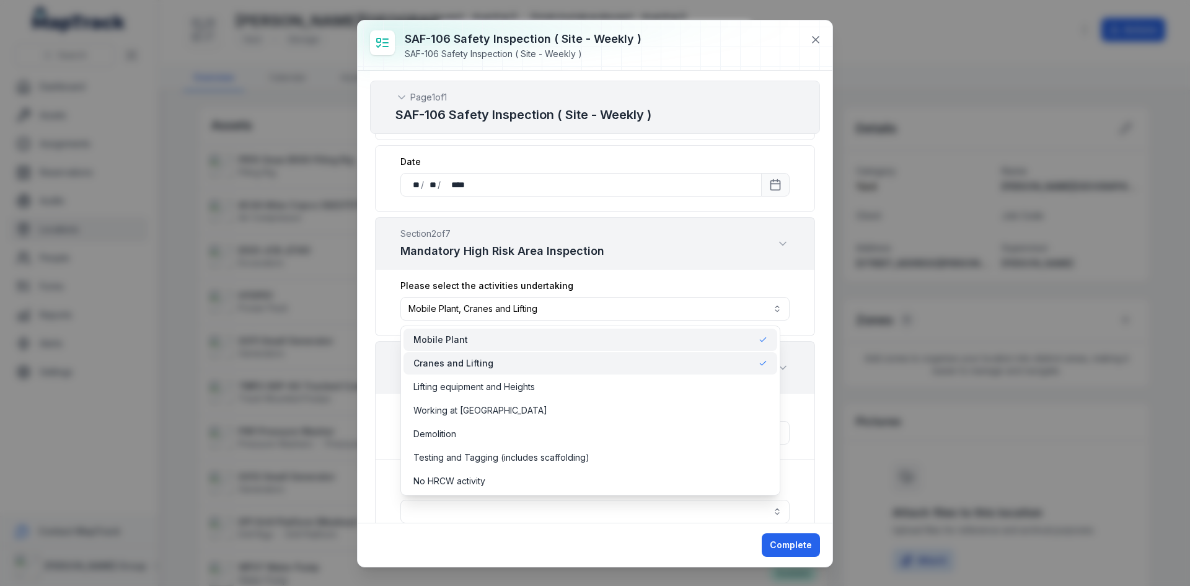
click at [815, 273] on div "**********" at bounding box center [595, 297] width 475 height 452
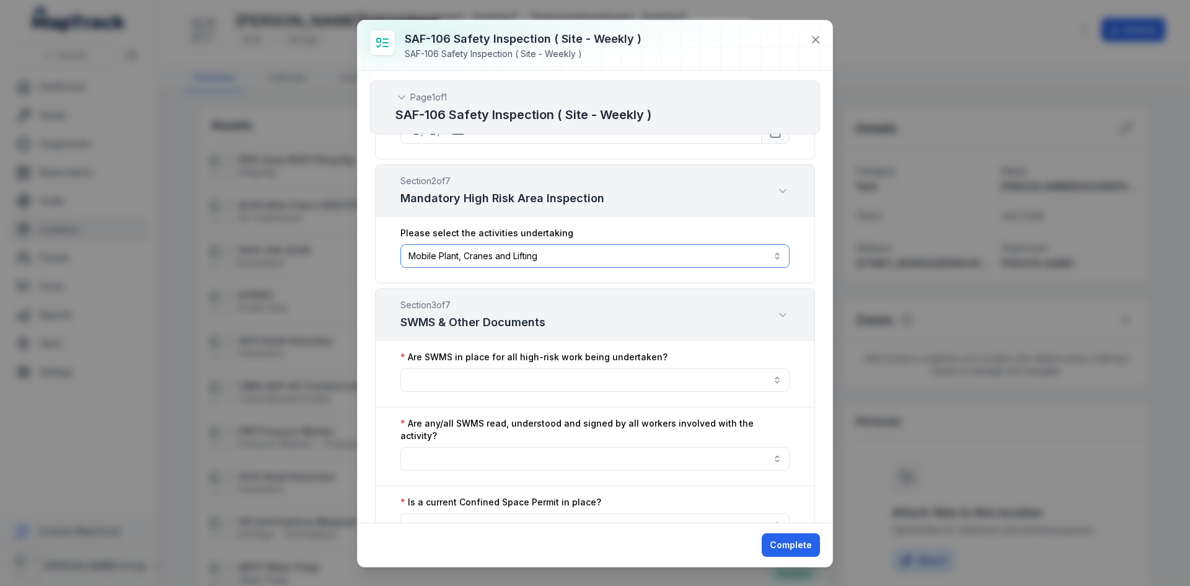
scroll to position [392, 0]
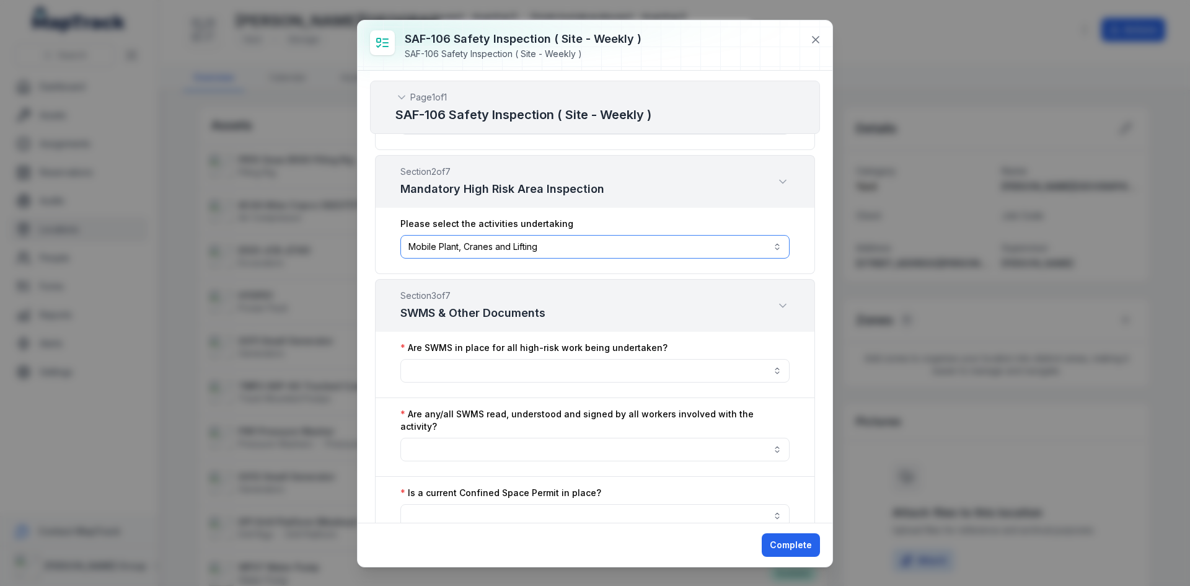
click at [608, 251] on button "**********" at bounding box center [595, 247] width 389 height 24
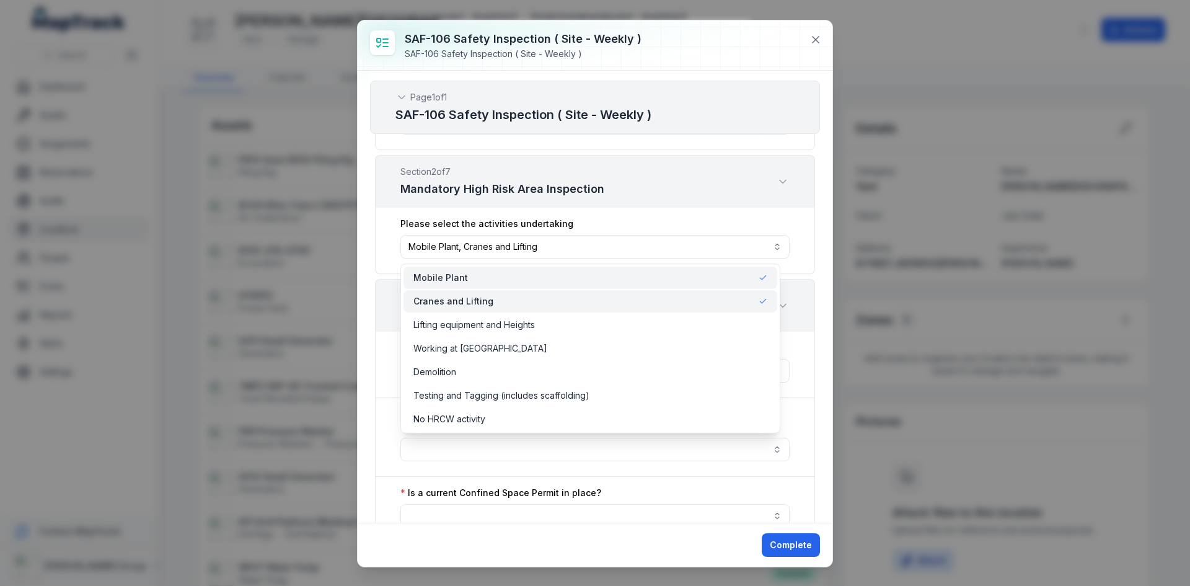
click at [580, 305] on div "Cranes and Lifting" at bounding box center [591, 301] width 354 height 12
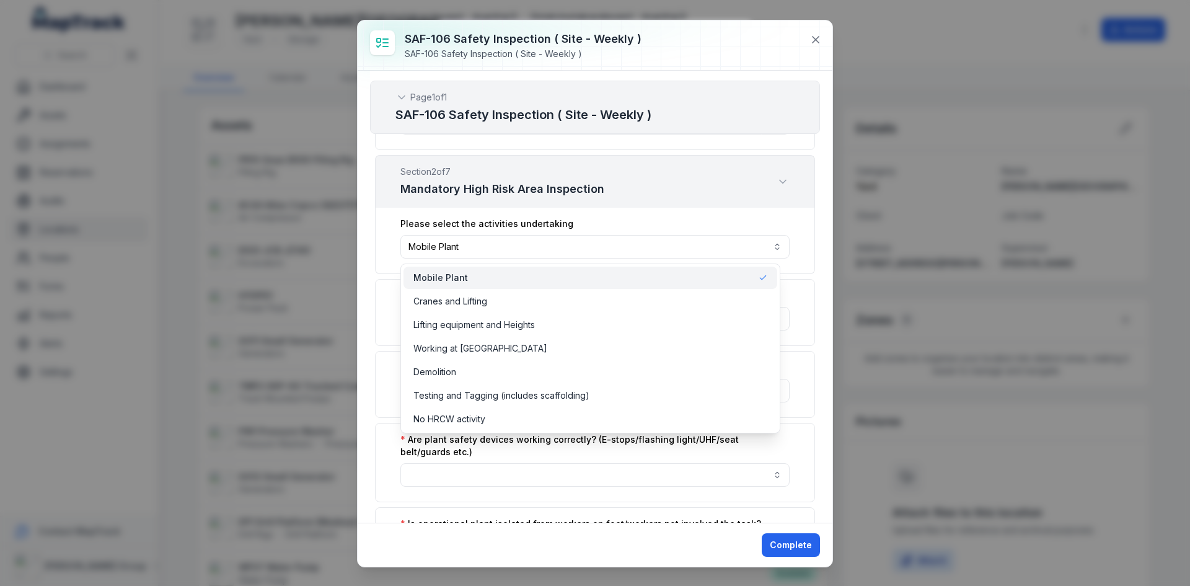
click at [585, 277] on div "Mobile Plant" at bounding box center [591, 278] width 354 height 12
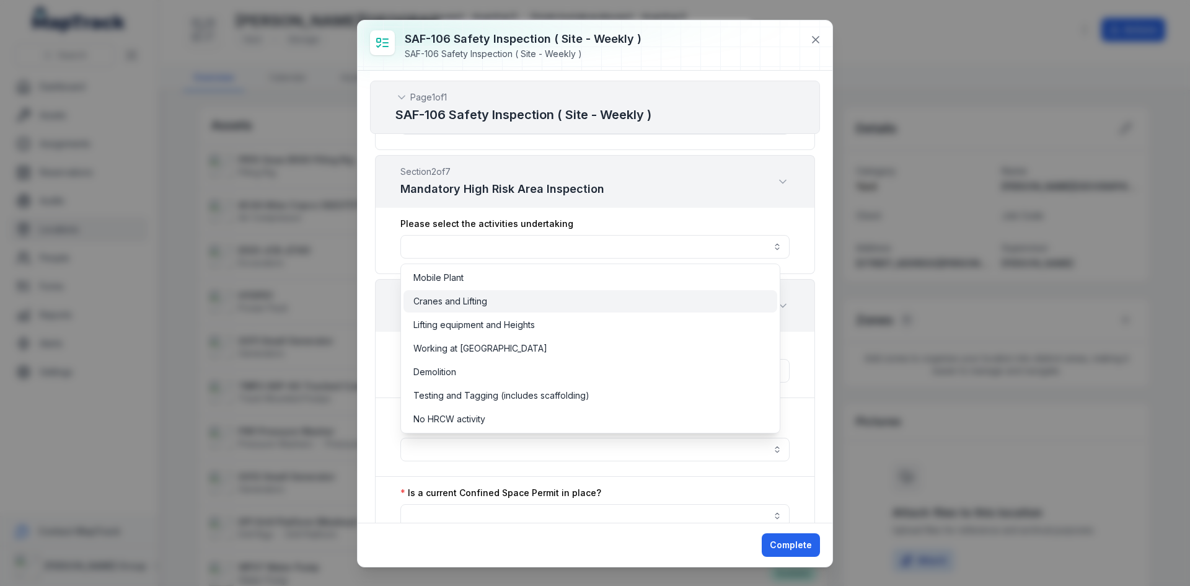
click at [580, 295] on div "Cranes and Lifting" at bounding box center [591, 301] width 374 height 22
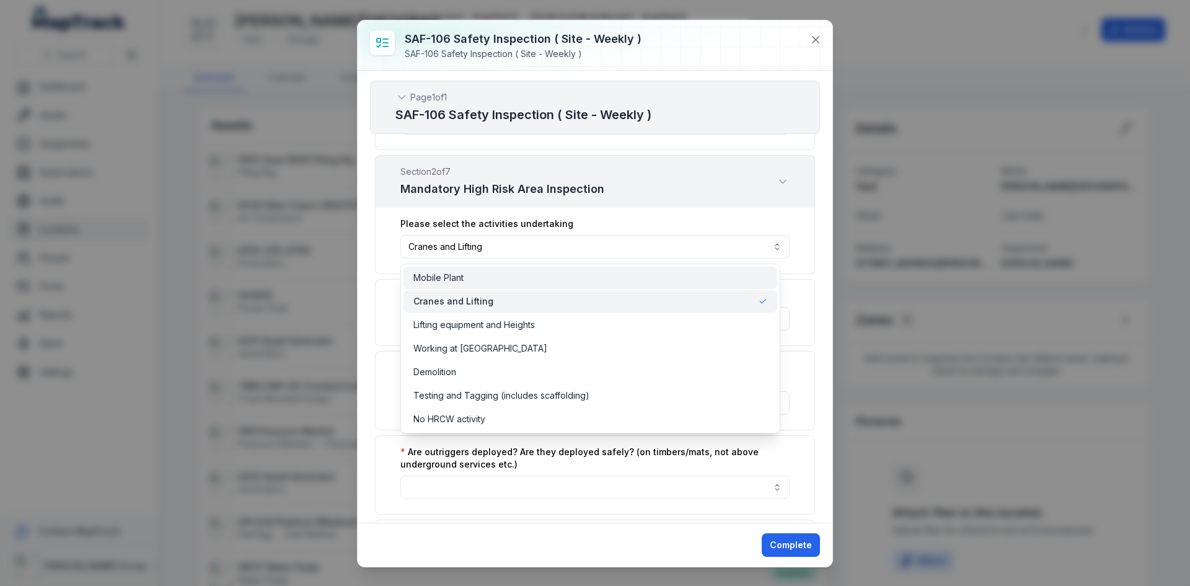
click at [549, 273] on div "Mobile Plant" at bounding box center [591, 278] width 354 height 12
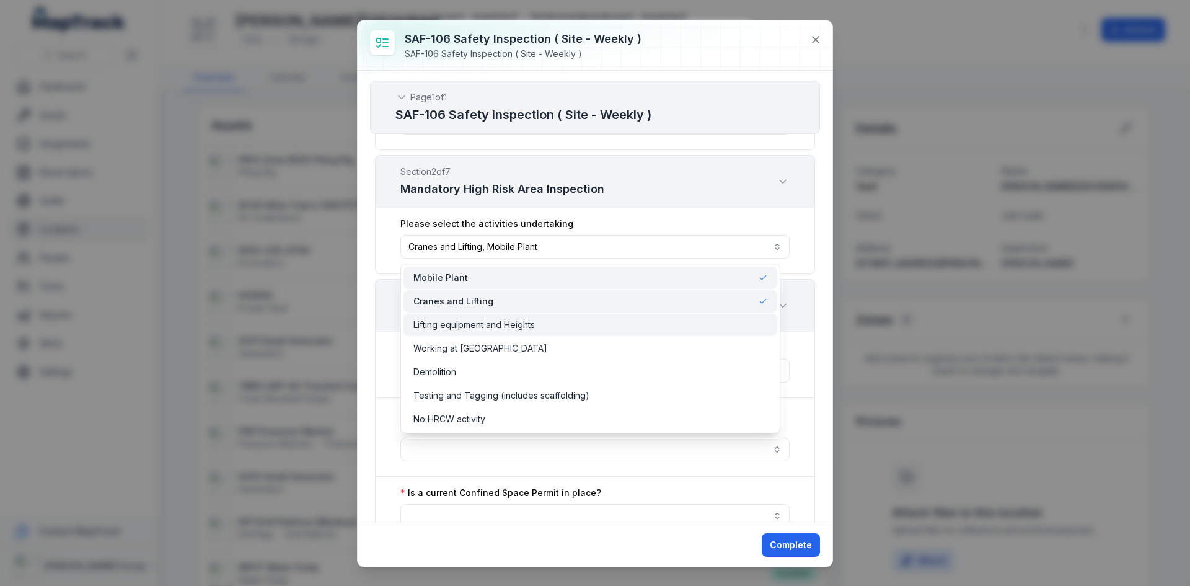
click at [565, 333] on div "Lifting equipment and Heights" at bounding box center [591, 325] width 374 height 22
click at [567, 344] on div "Working at [GEOGRAPHIC_DATA]" at bounding box center [591, 348] width 354 height 12
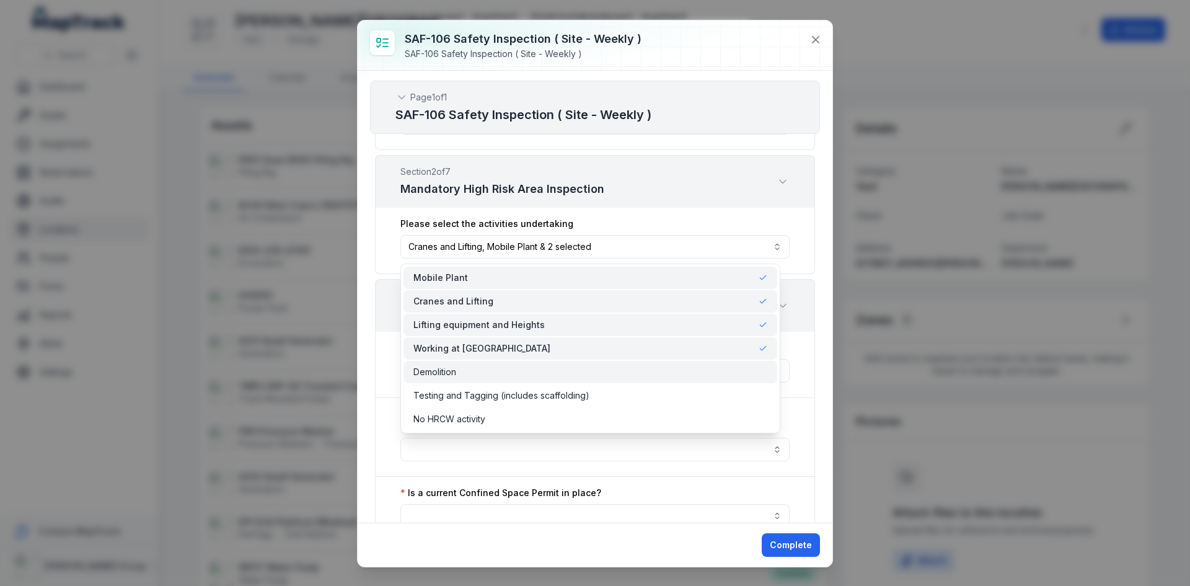
click at [562, 373] on div "Demolition" at bounding box center [591, 372] width 354 height 12
click at [598, 399] on div "Testing and Tagging (includes scaffolding)" at bounding box center [591, 395] width 354 height 12
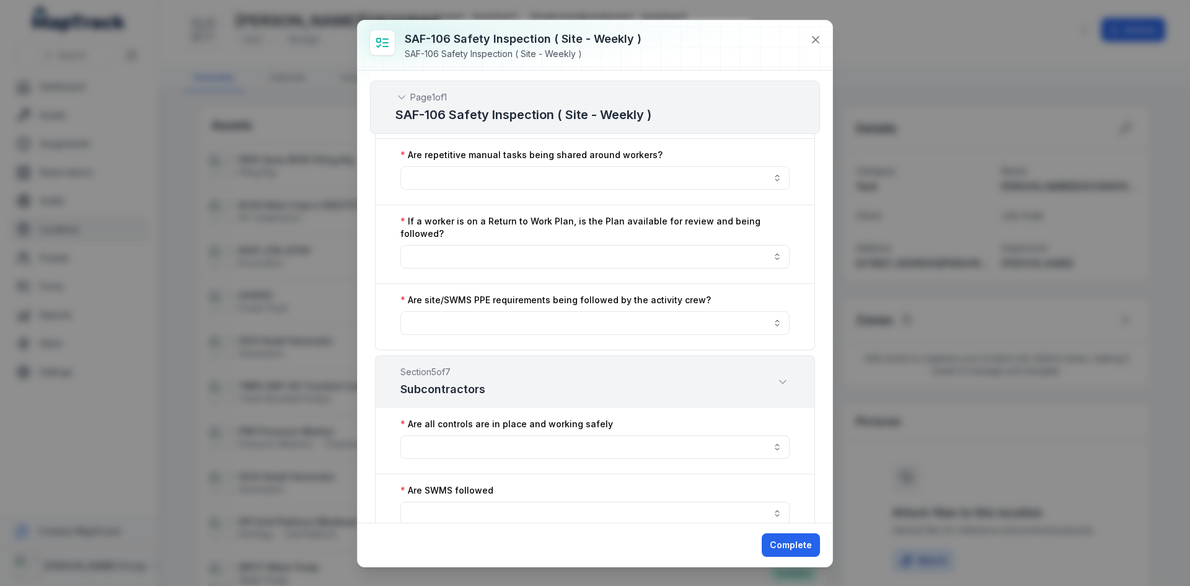
scroll to position [1632, 0]
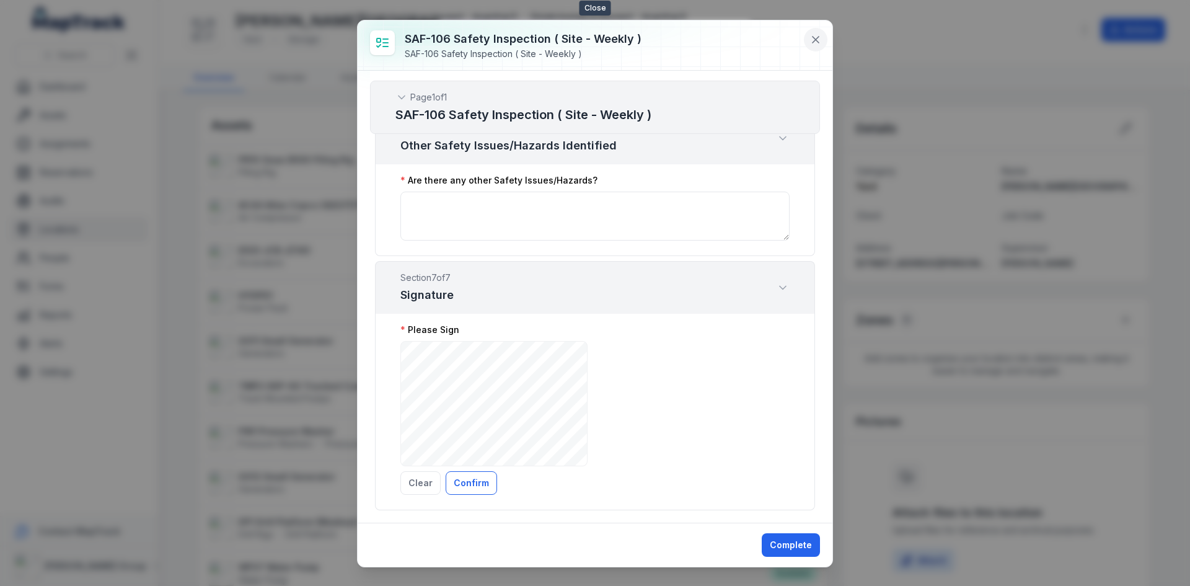
click at [817, 40] on icon at bounding box center [816, 40] width 6 height 6
